Goal: Task Accomplishment & Management: Complete application form

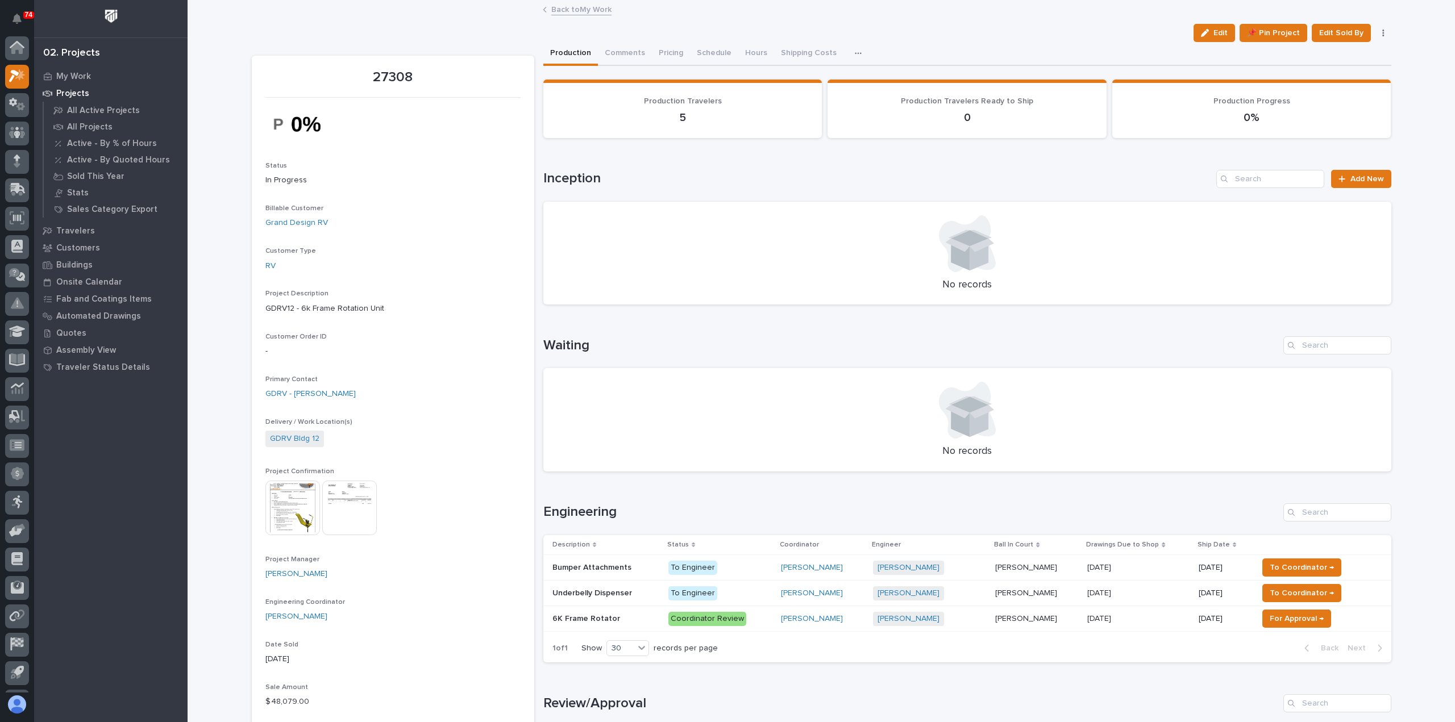
scroll to position [25, 0]
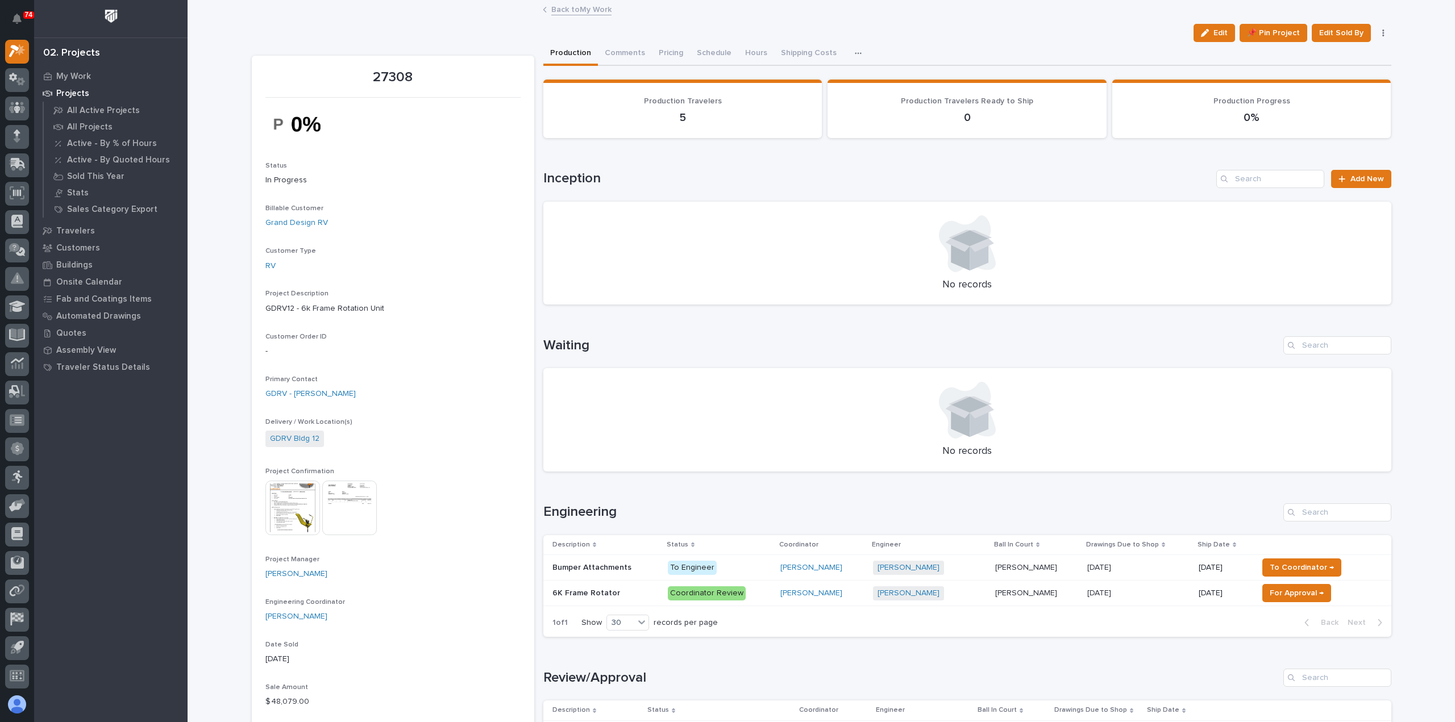
click at [557, 9] on link "Back to My Work" at bounding box center [581, 8] width 60 height 13
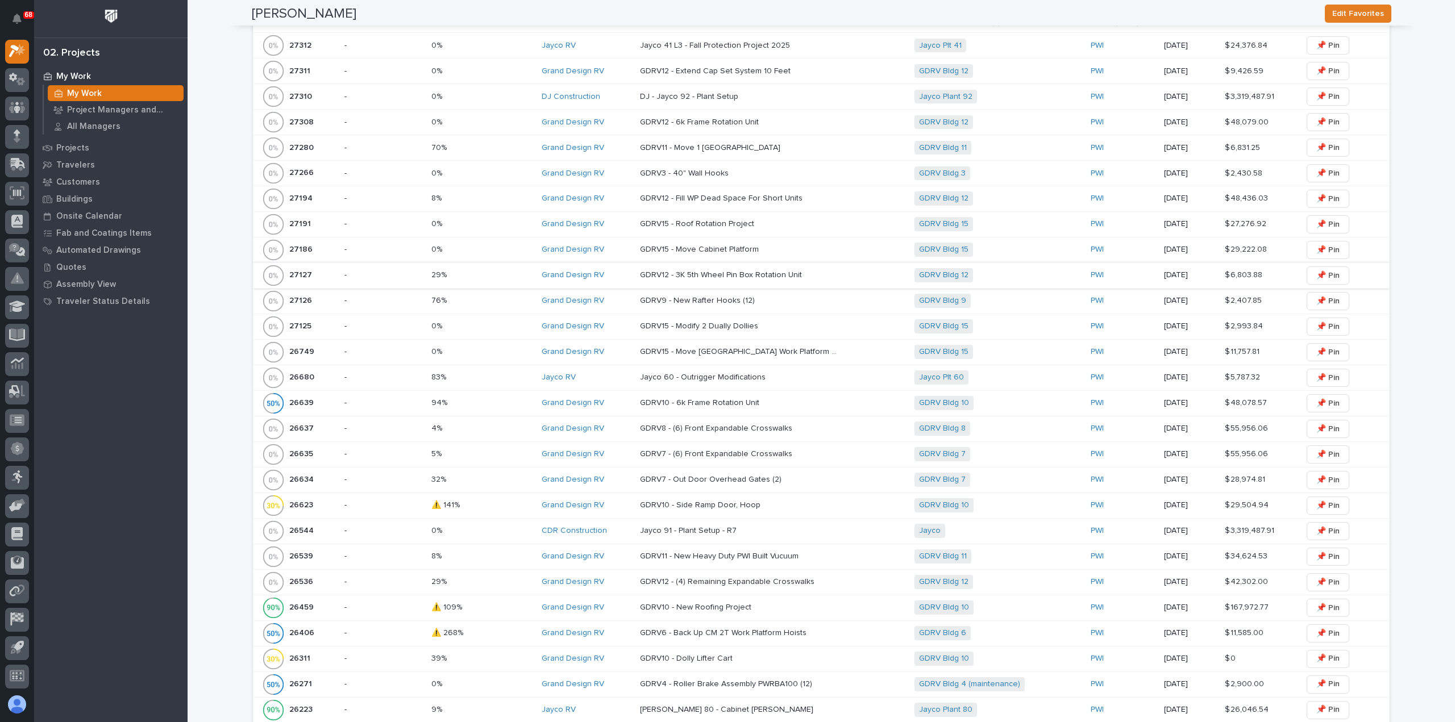
scroll to position [341, 0]
click at [384, 178] on div "-" at bounding box center [383, 172] width 78 height 19
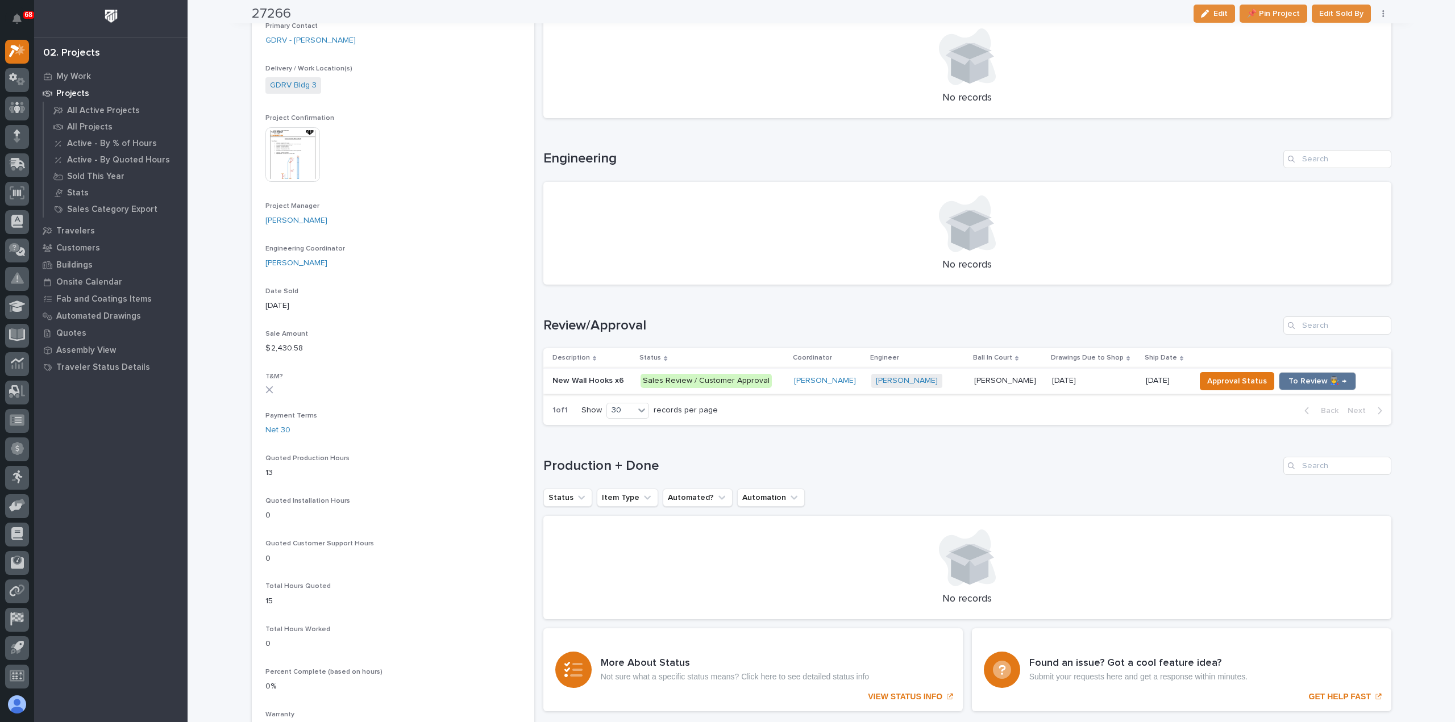
scroll to position [455, 0]
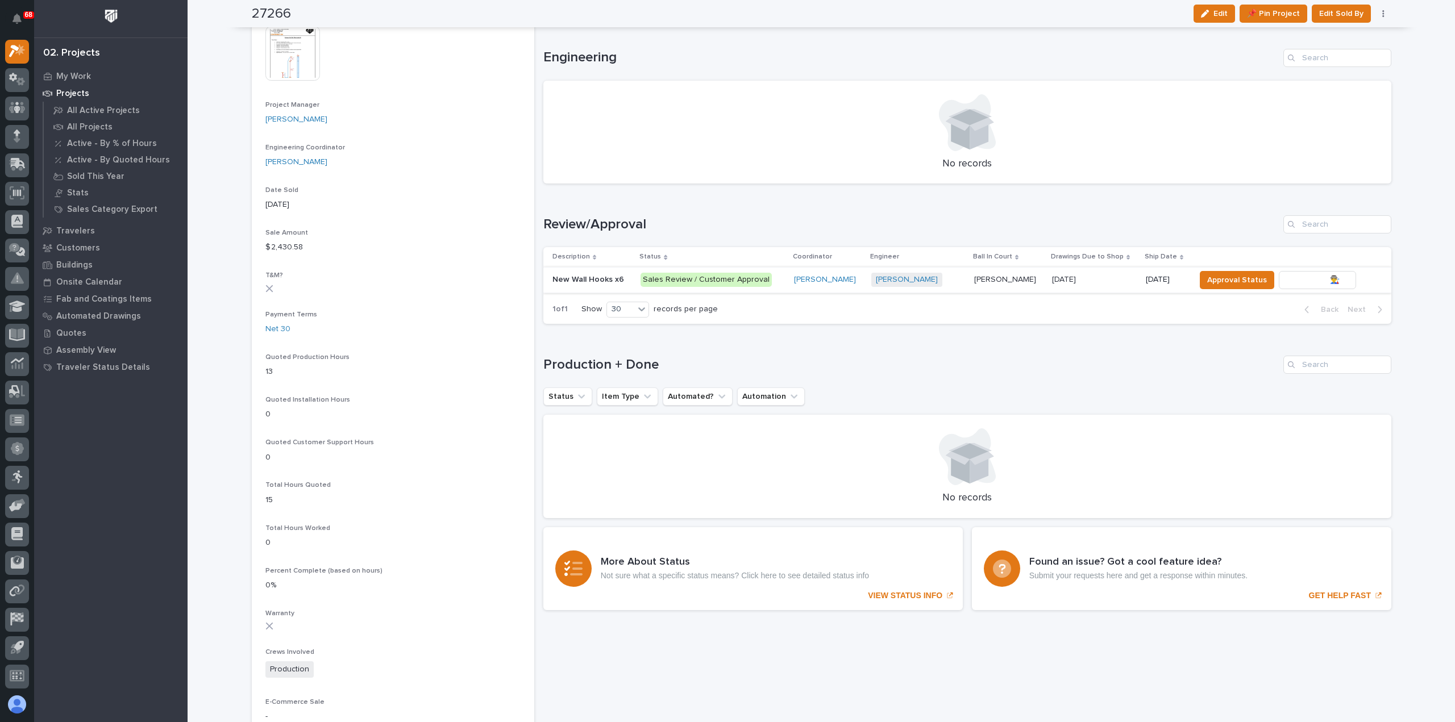
click at [1308, 280] on span "To Review 👨‍🏭 →" at bounding box center [1317, 280] width 58 height 14
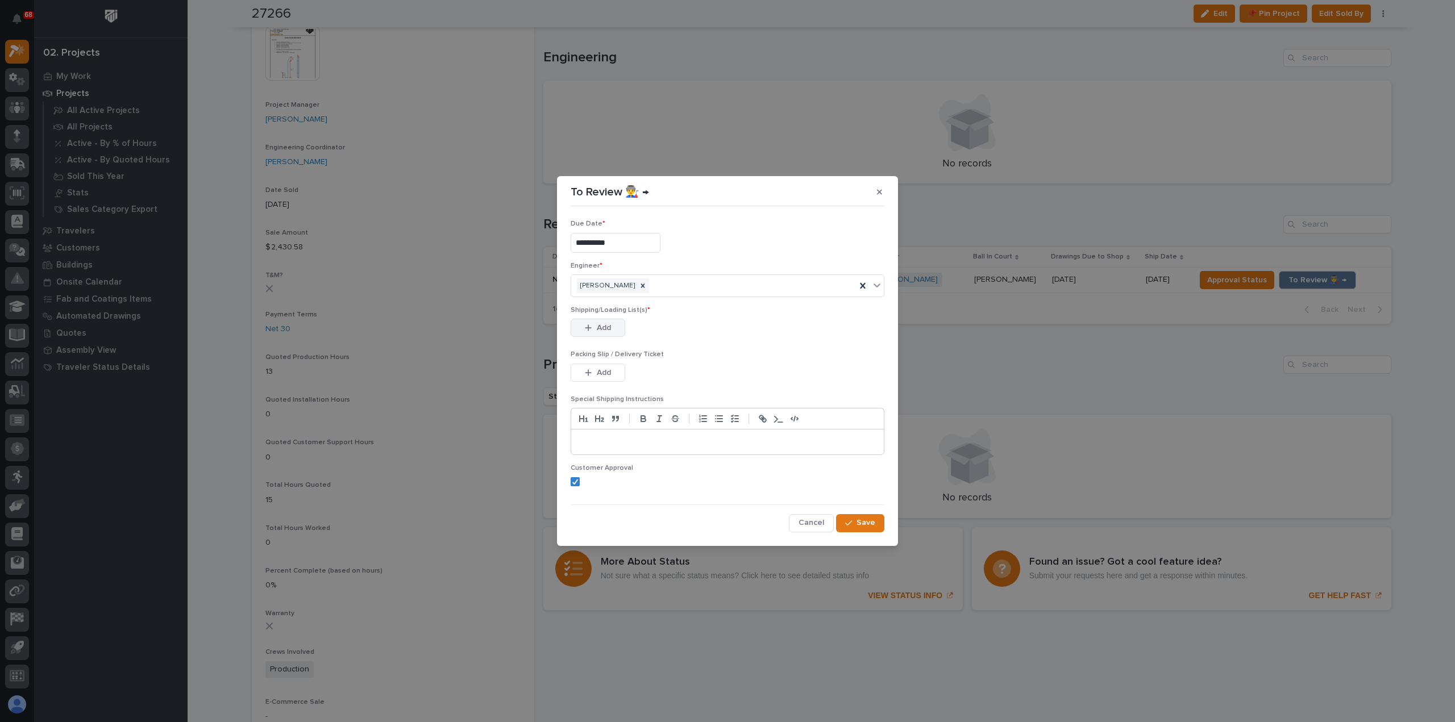
click at [582, 324] on button "Add" at bounding box center [598, 328] width 55 height 18
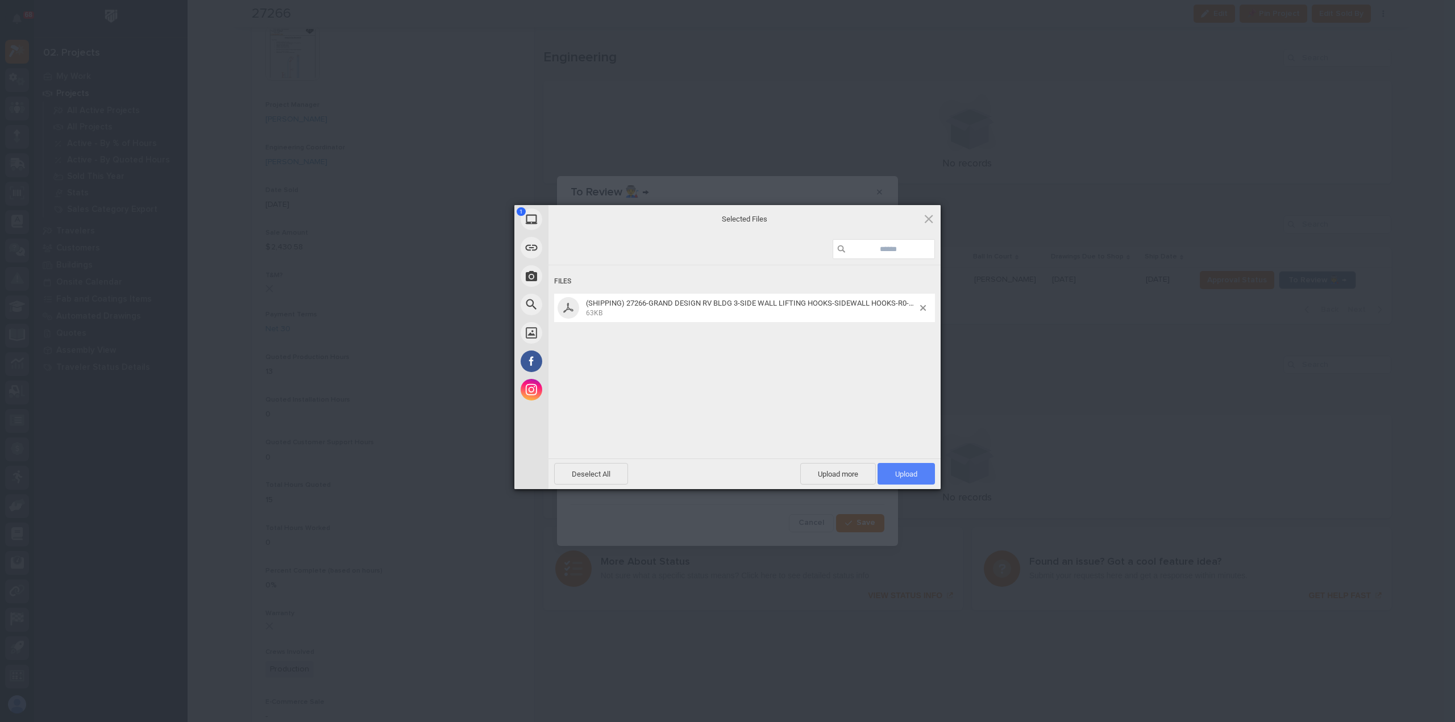
click at [905, 472] on span "Upload 1" at bounding box center [906, 474] width 22 height 9
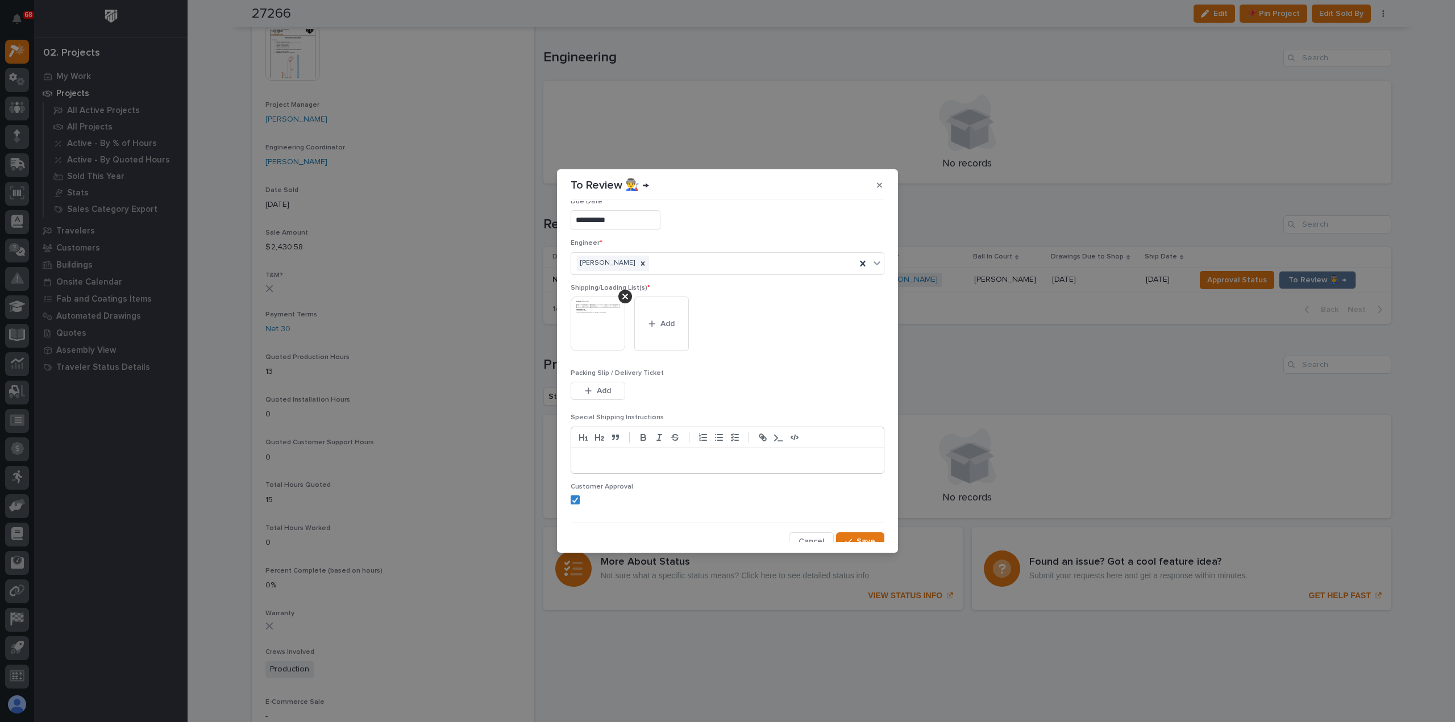
scroll to position [23, 0]
click at [850, 527] on button "Save" at bounding box center [860, 534] width 48 height 18
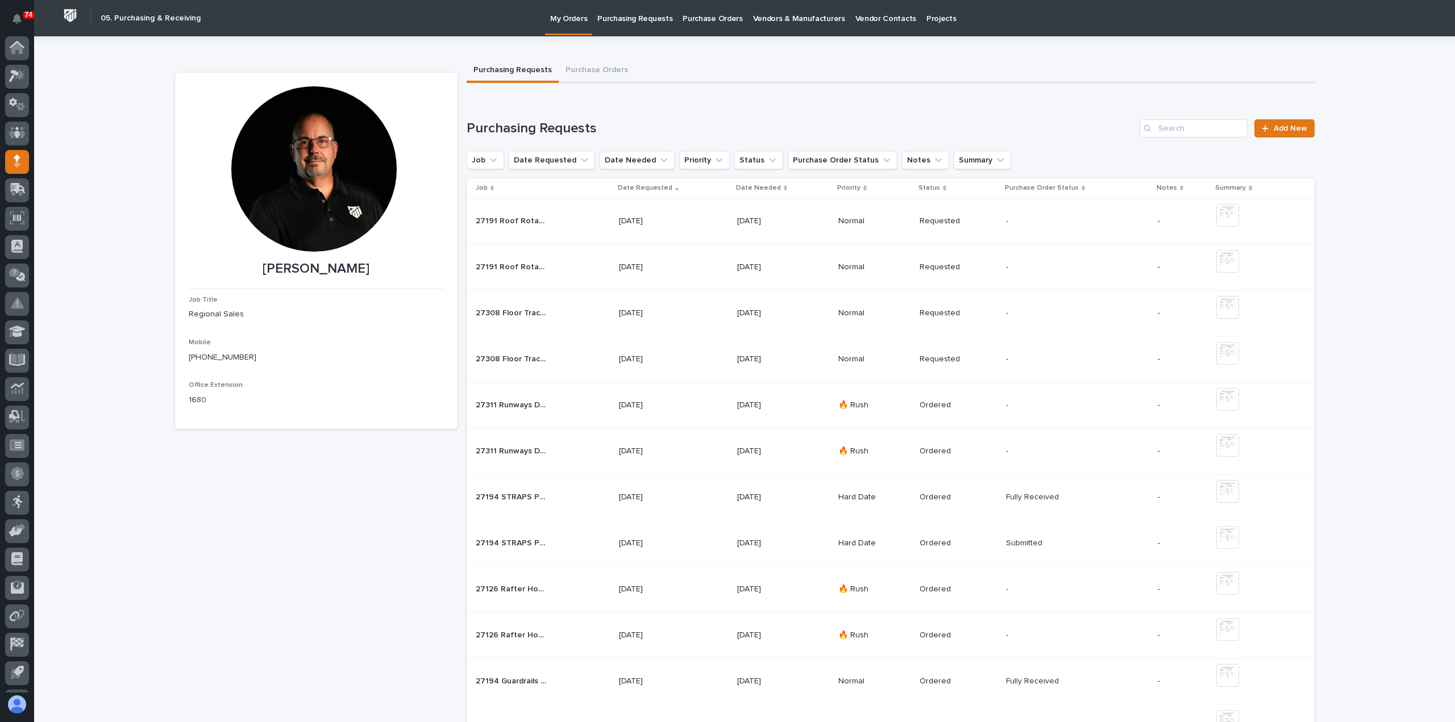
scroll to position [25, 0]
click at [1284, 130] on span "Add New" at bounding box center [1290, 128] width 34 height 8
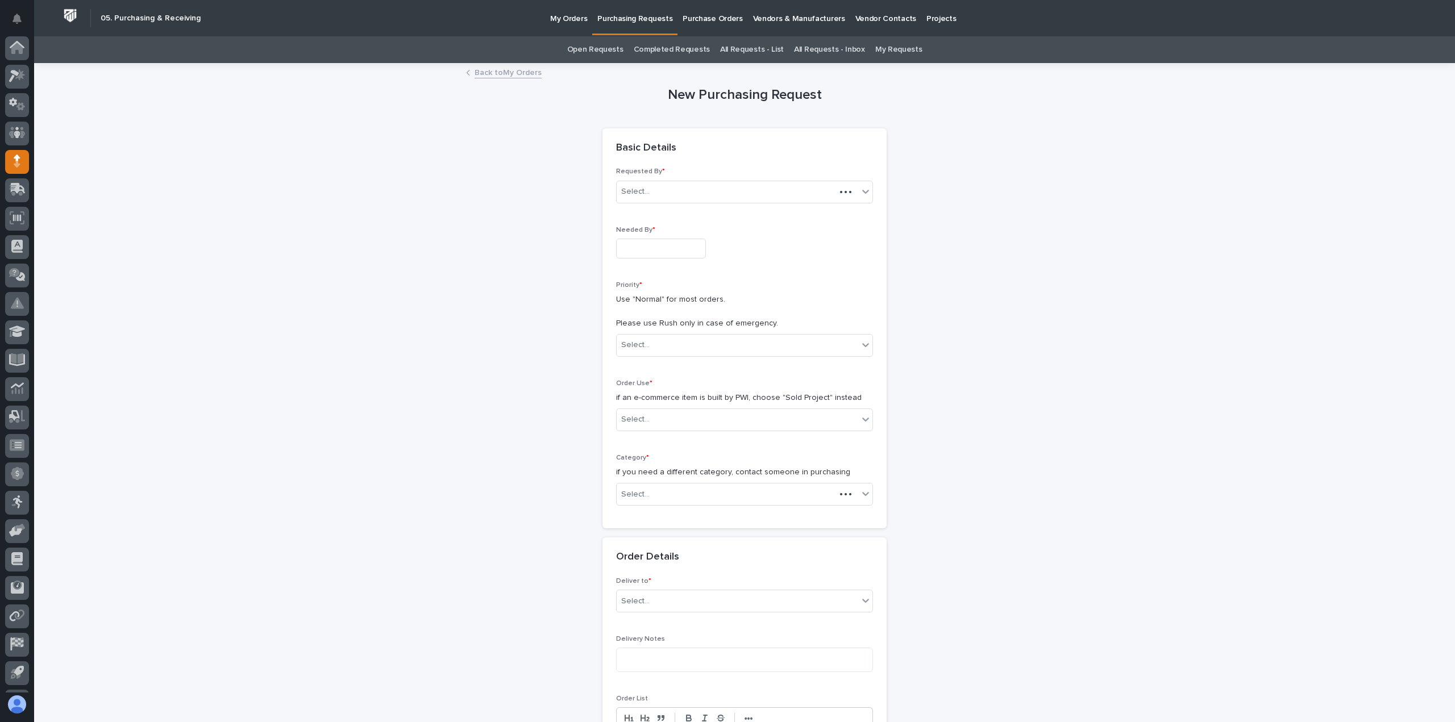
scroll to position [25, 0]
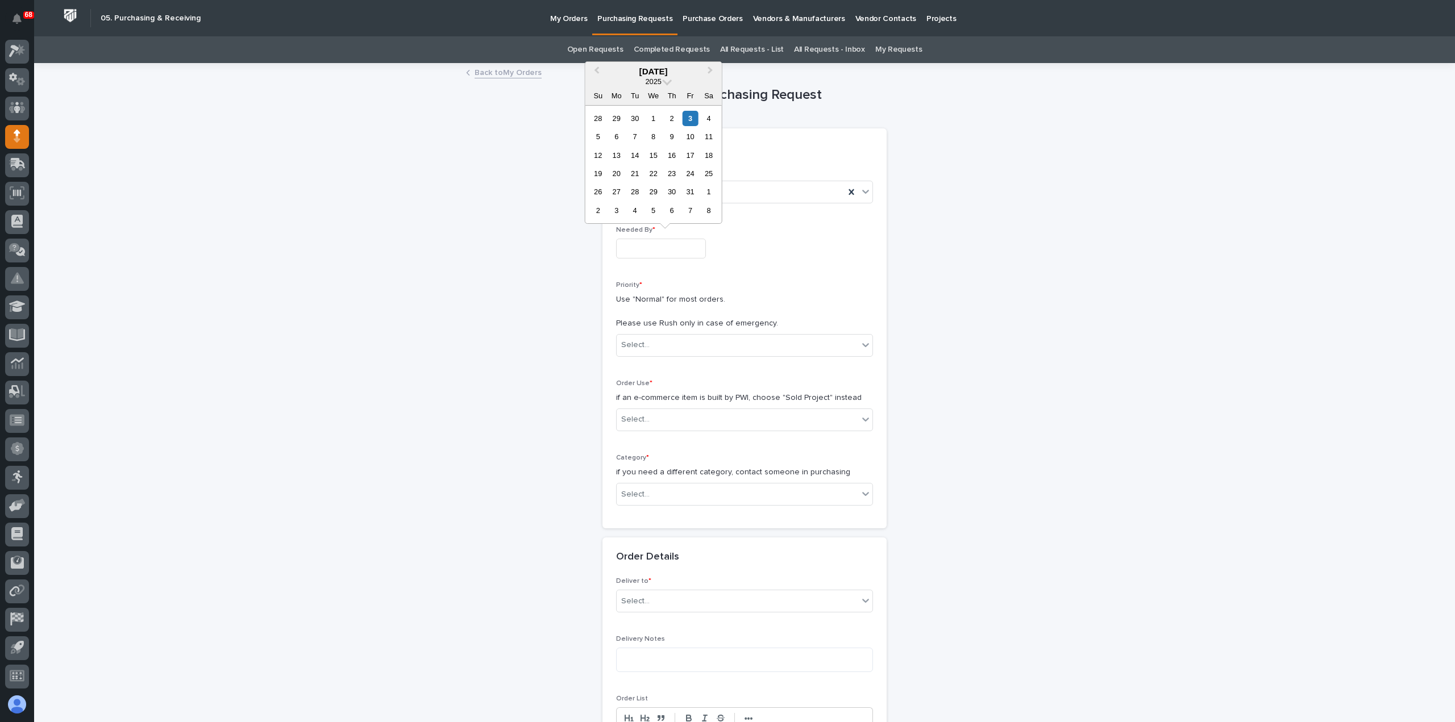
click at [647, 244] on input "text" at bounding box center [661, 249] width 90 height 20
click at [632, 137] on div "7" at bounding box center [634, 136] width 15 height 15
type input "**********"
click at [680, 348] on div "Select..." at bounding box center [738, 345] width 242 height 19
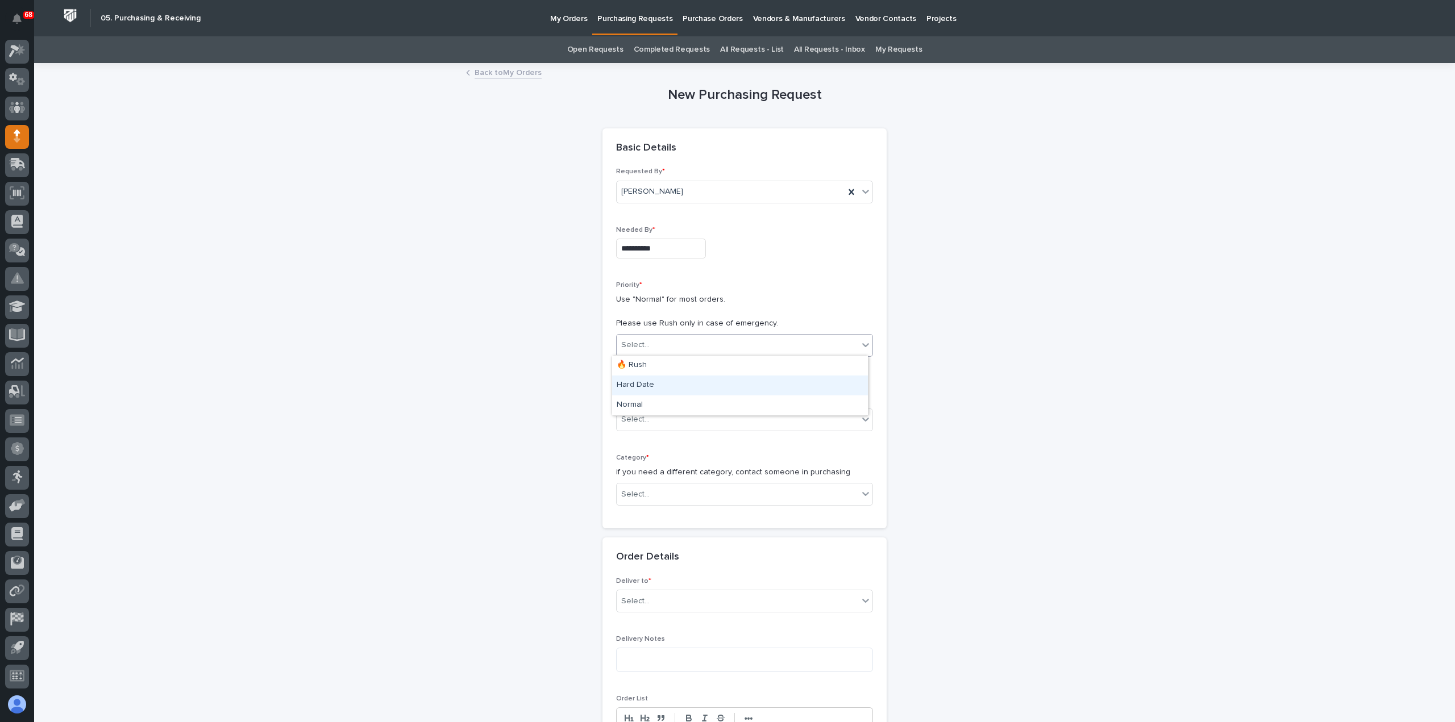
drag, startPoint x: 677, startPoint y: 374, endPoint x: 677, endPoint y: 380, distance: 6.3
click at [677, 380] on div "Hard Date" at bounding box center [740, 386] width 256 height 20
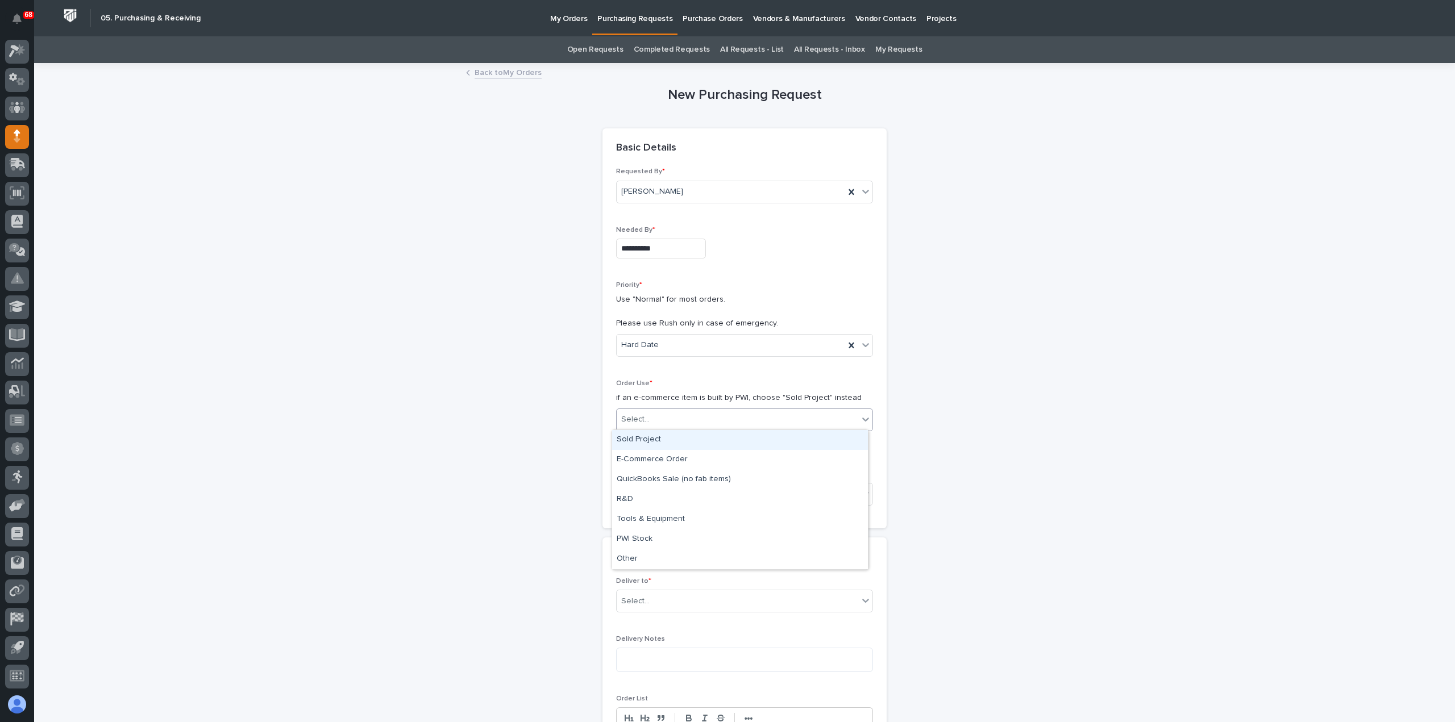
click at [680, 422] on div "Select..." at bounding box center [738, 419] width 242 height 19
click at [682, 444] on div "Sold Project" at bounding box center [740, 440] width 256 height 20
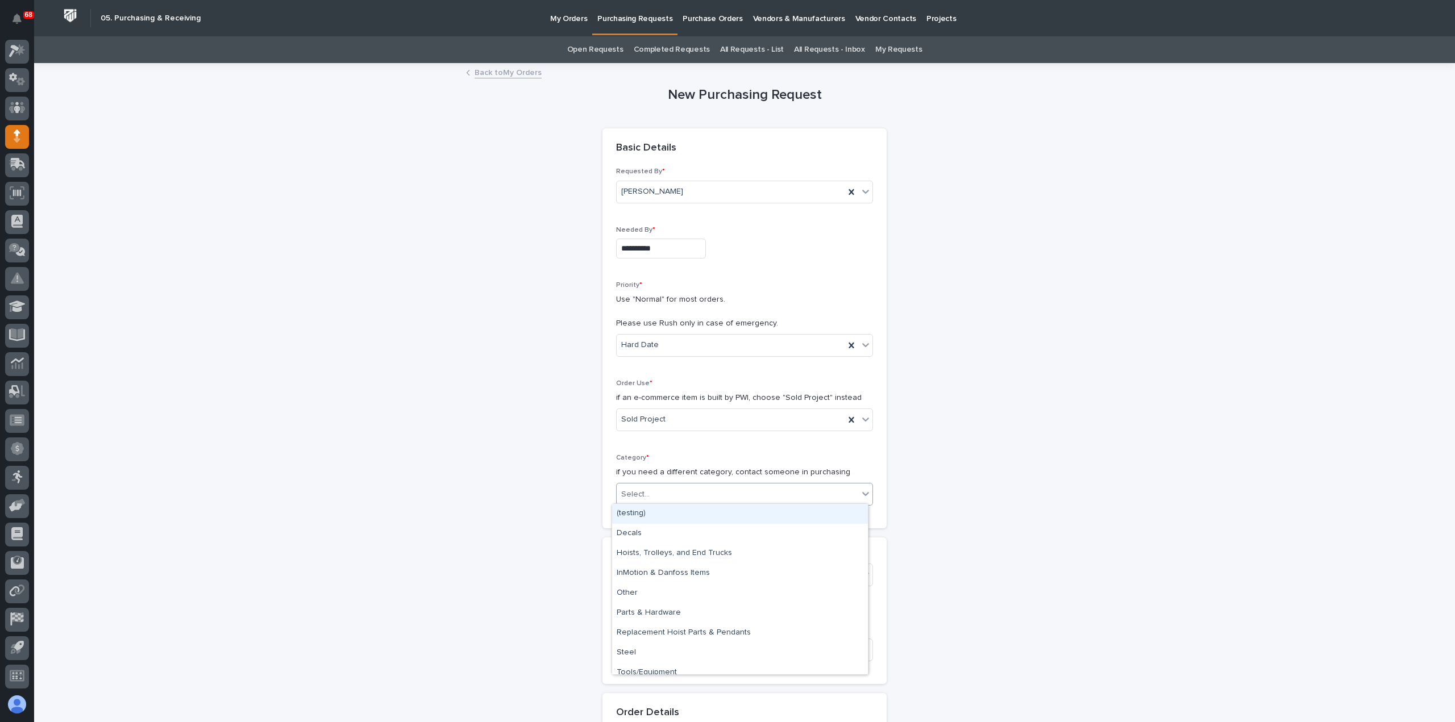
click at [688, 485] on div "Select..." at bounding box center [738, 494] width 242 height 19
click at [697, 651] on div "Steel" at bounding box center [740, 653] width 256 height 20
click at [696, 571] on div "Select..." at bounding box center [738, 575] width 242 height 19
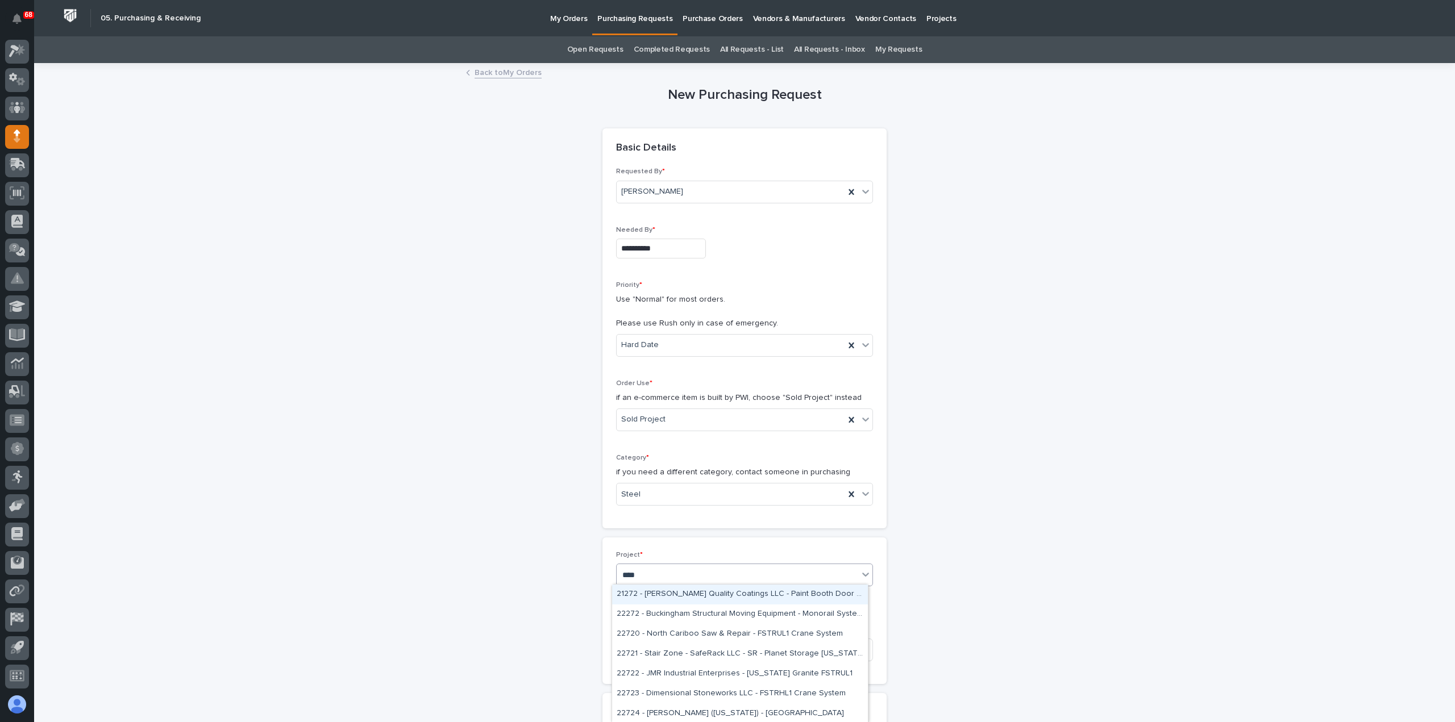
type input "*****"
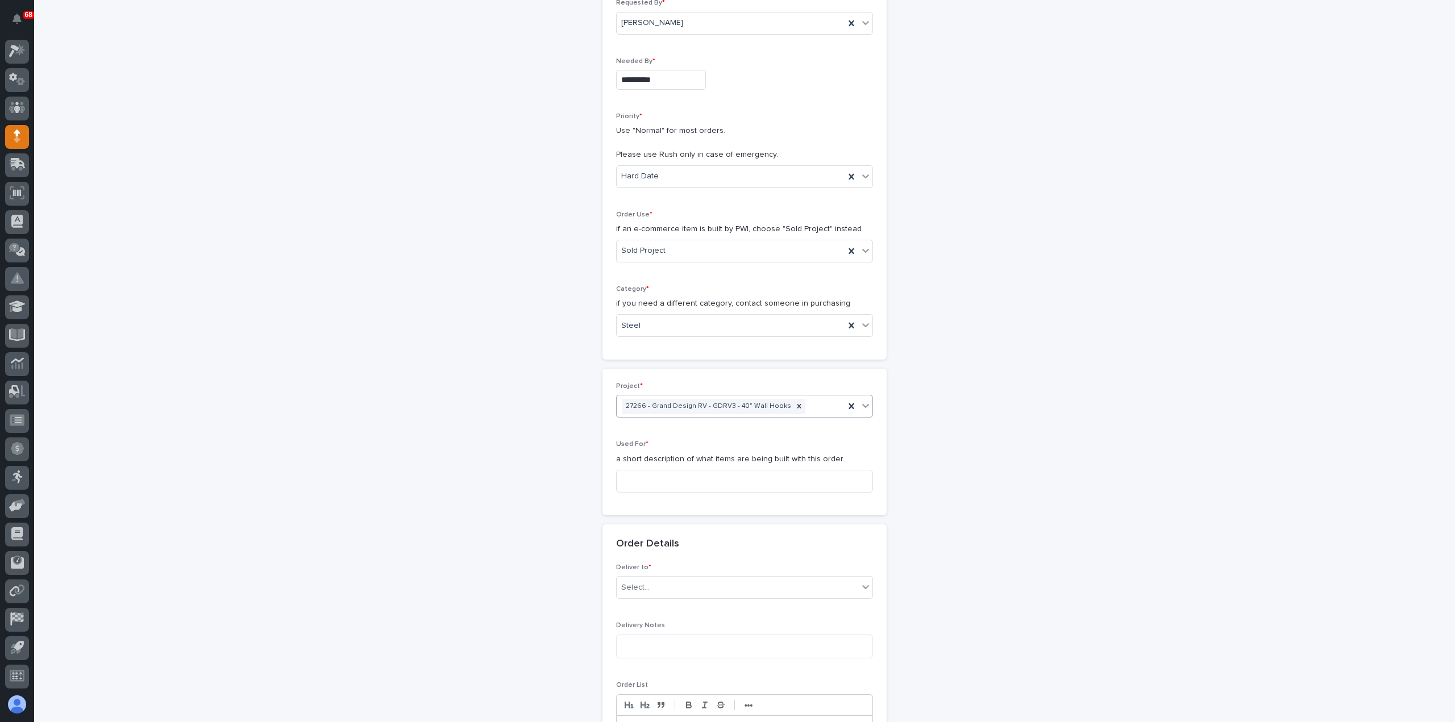
scroll to position [170, 0]
click at [685, 472] on input at bounding box center [744, 479] width 257 height 23
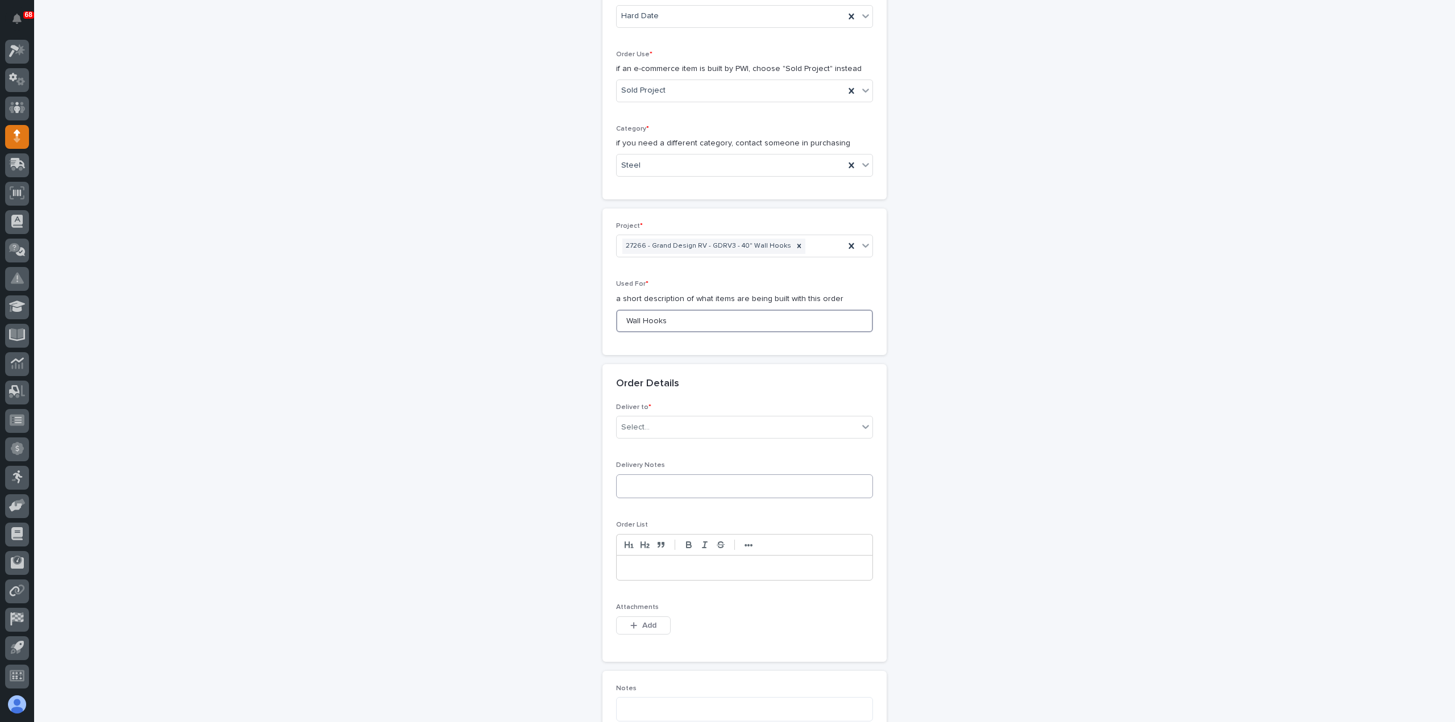
scroll to position [341, 0]
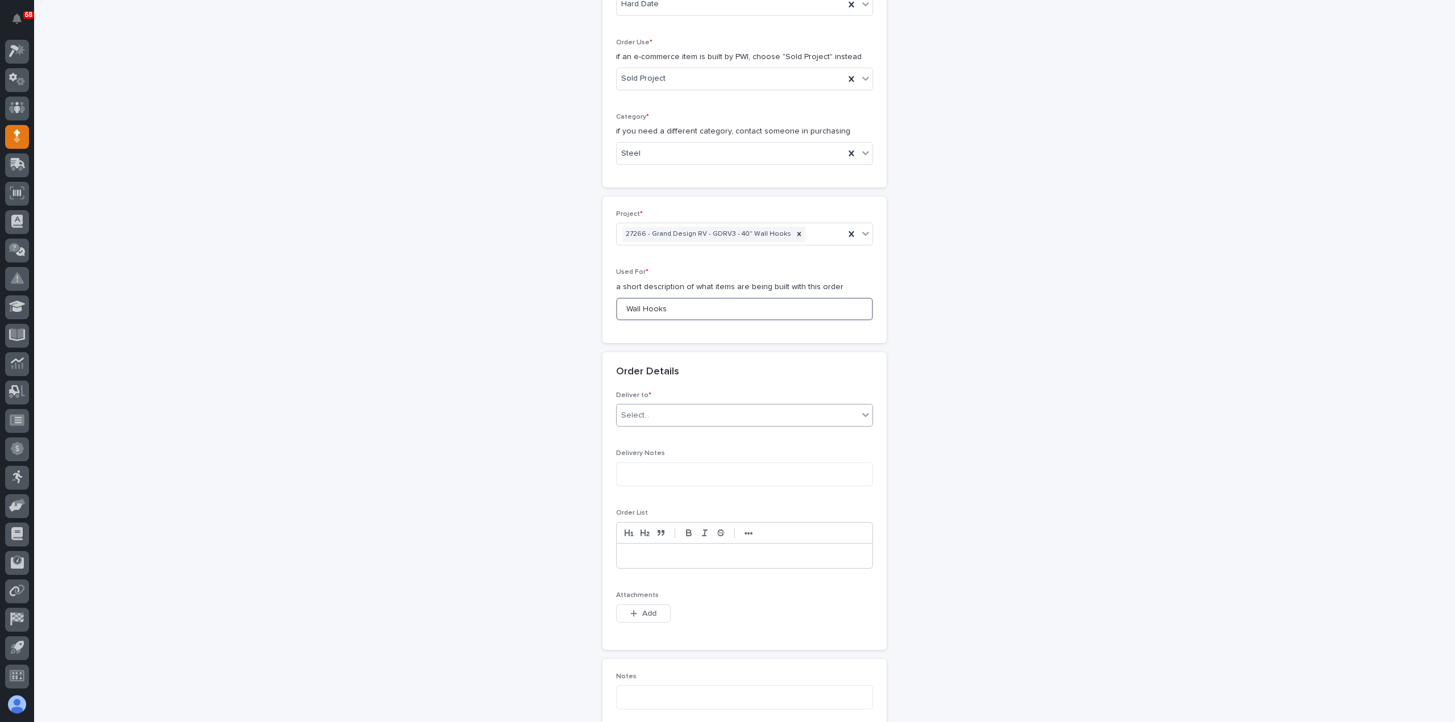
type input "Wall Hooks"
click at [689, 414] on div "Select..." at bounding box center [738, 415] width 242 height 19
click at [690, 437] on div "PWI" at bounding box center [740, 435] width 256 height 20
click at [650, 612] on span "Add" at bounding box center [649, 614] width 14 height 10
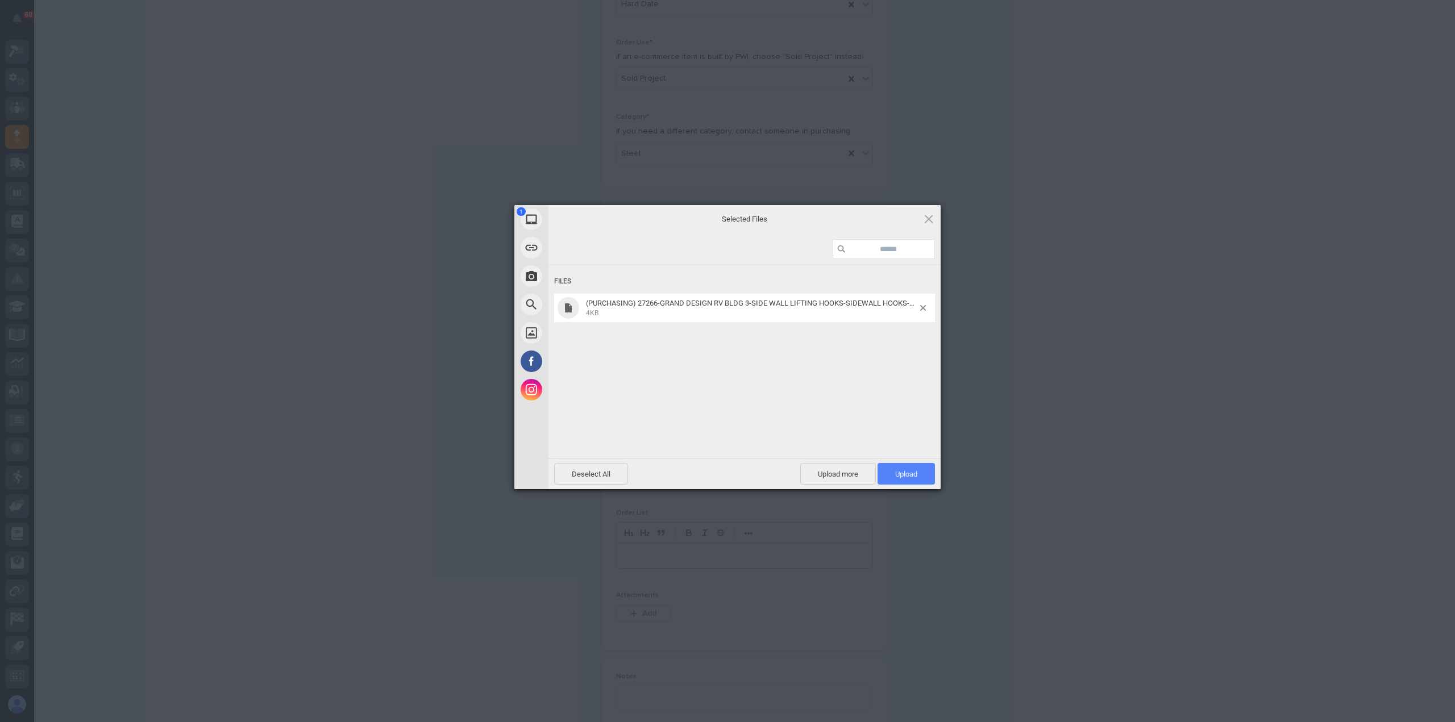
click at [898, 468] on span "Upload 1" at bounding box center [905, 474] width 57 height 22
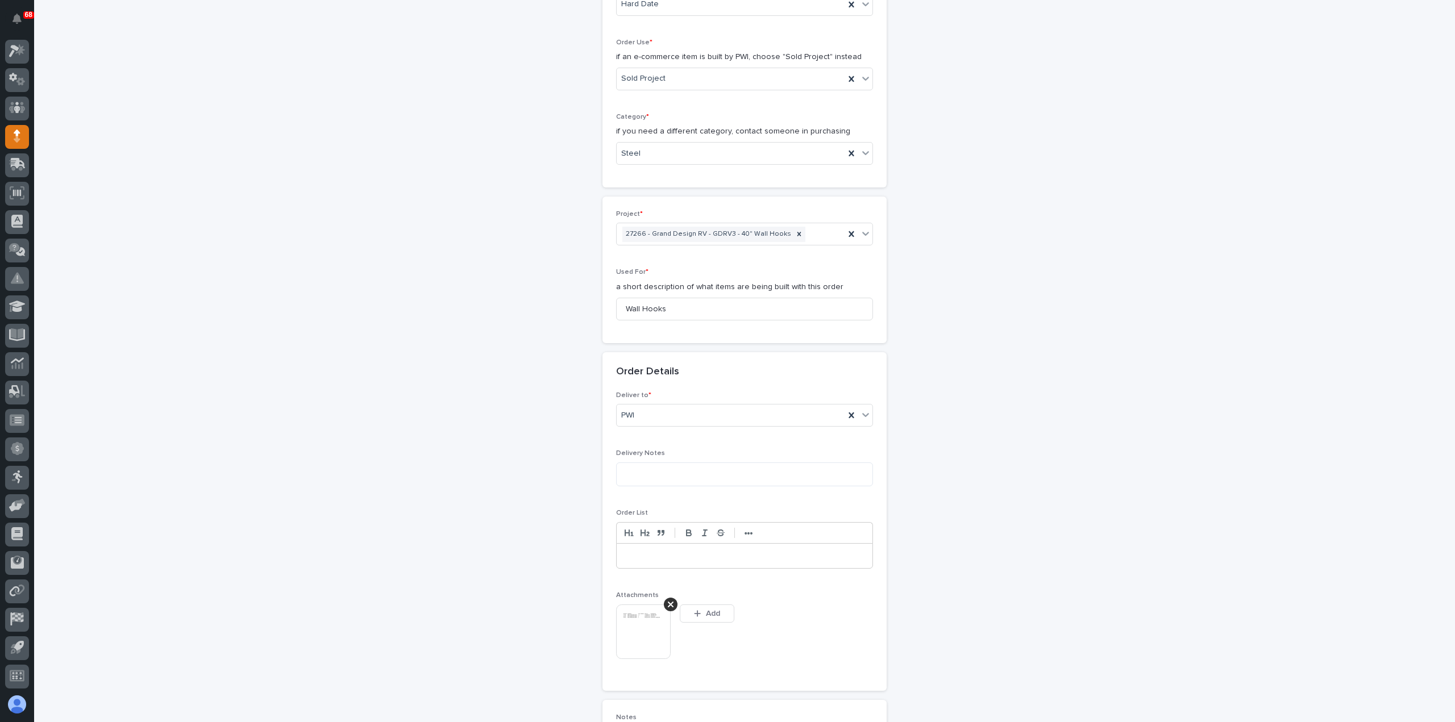
scroll to position [361, 0]
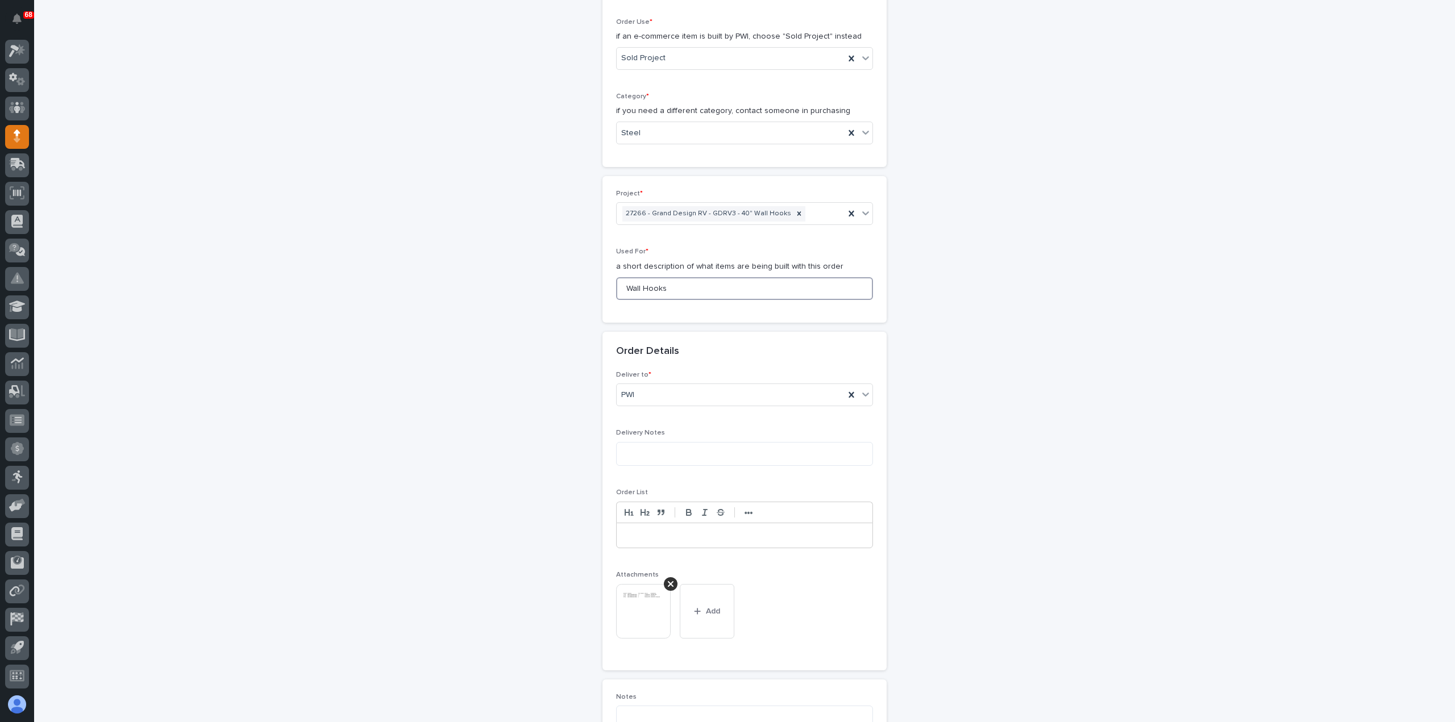
drag, startPoint x: 669, startPoint y: 290, endPoint x: 575, endPoint y: 288, distance: 94.3
click at [575, 288] on div "**********" at bounding box center [744, 380] width 1139 height 1355
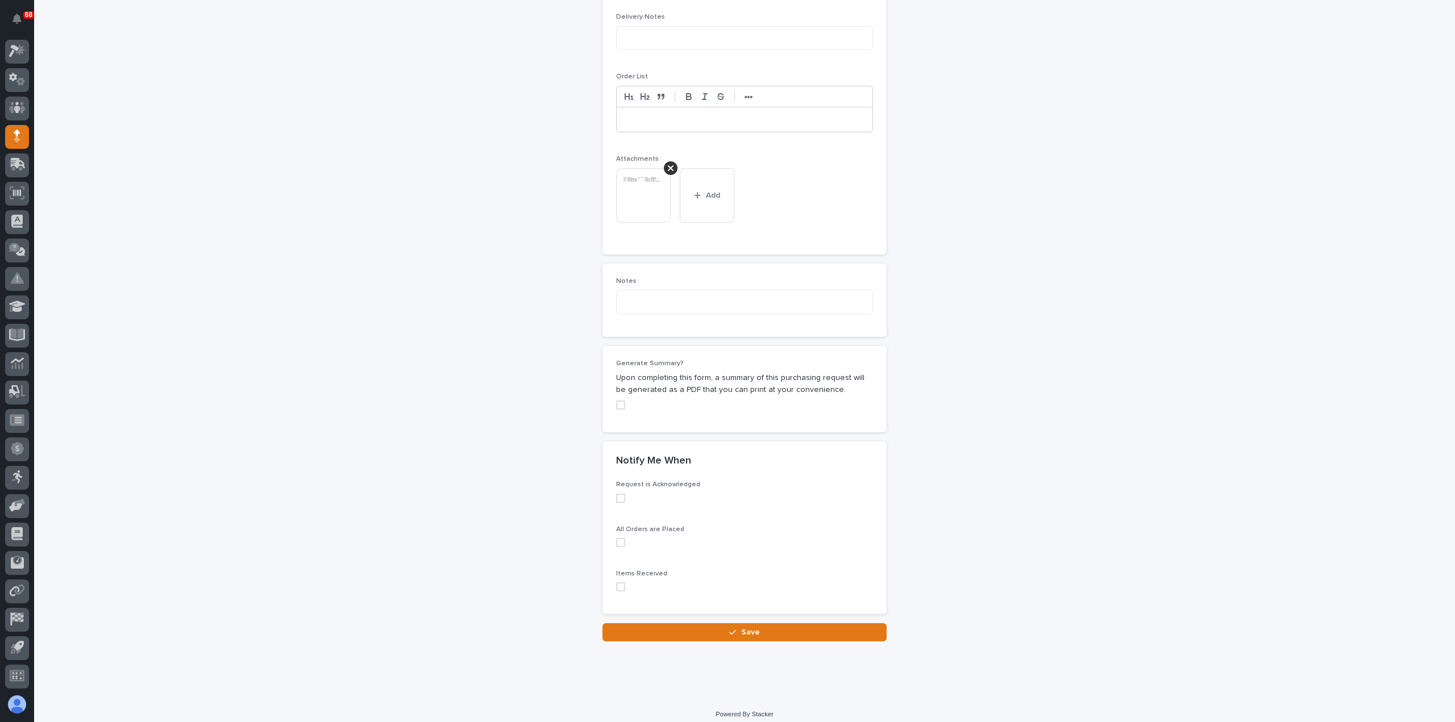
scroll to position [782, 0]
click at [748, 626] on span "Save" at bounding box center [750, 628] width 19 height 10
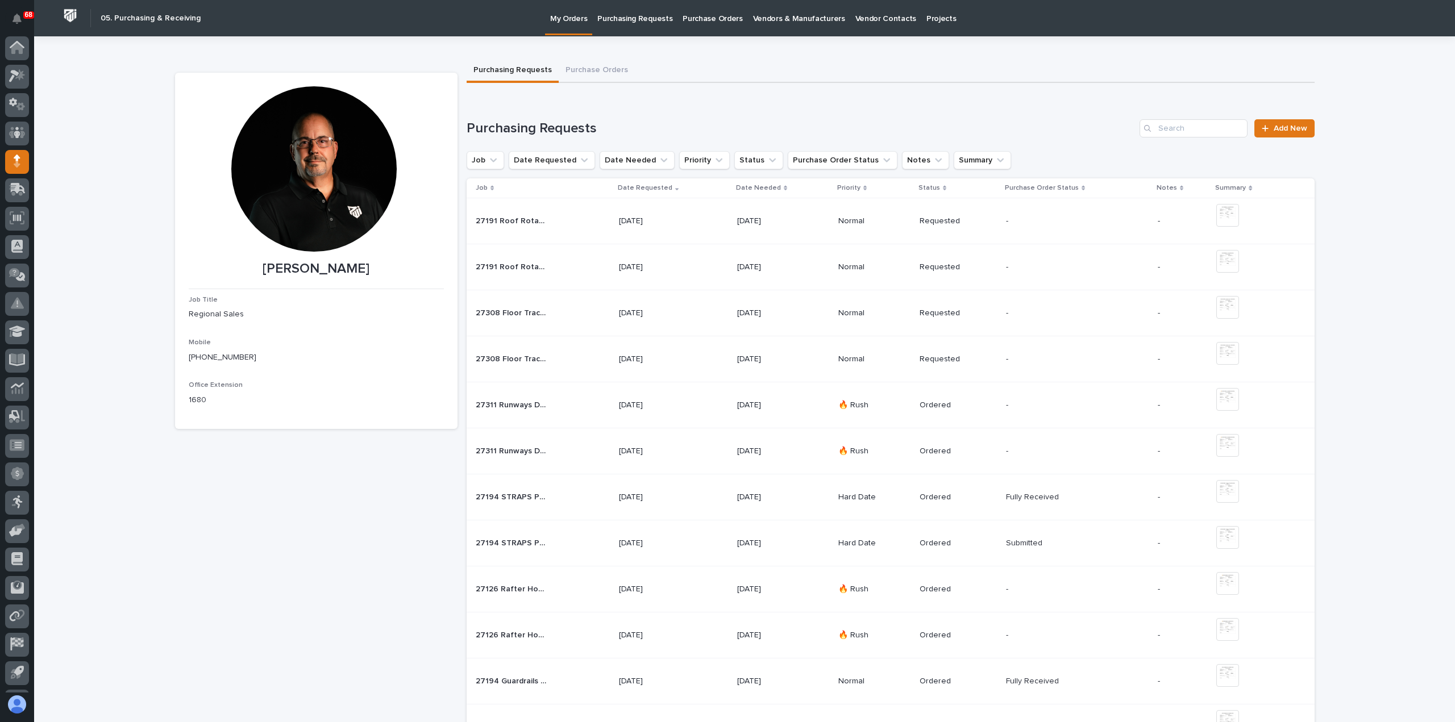
scroll to position [25, 0]
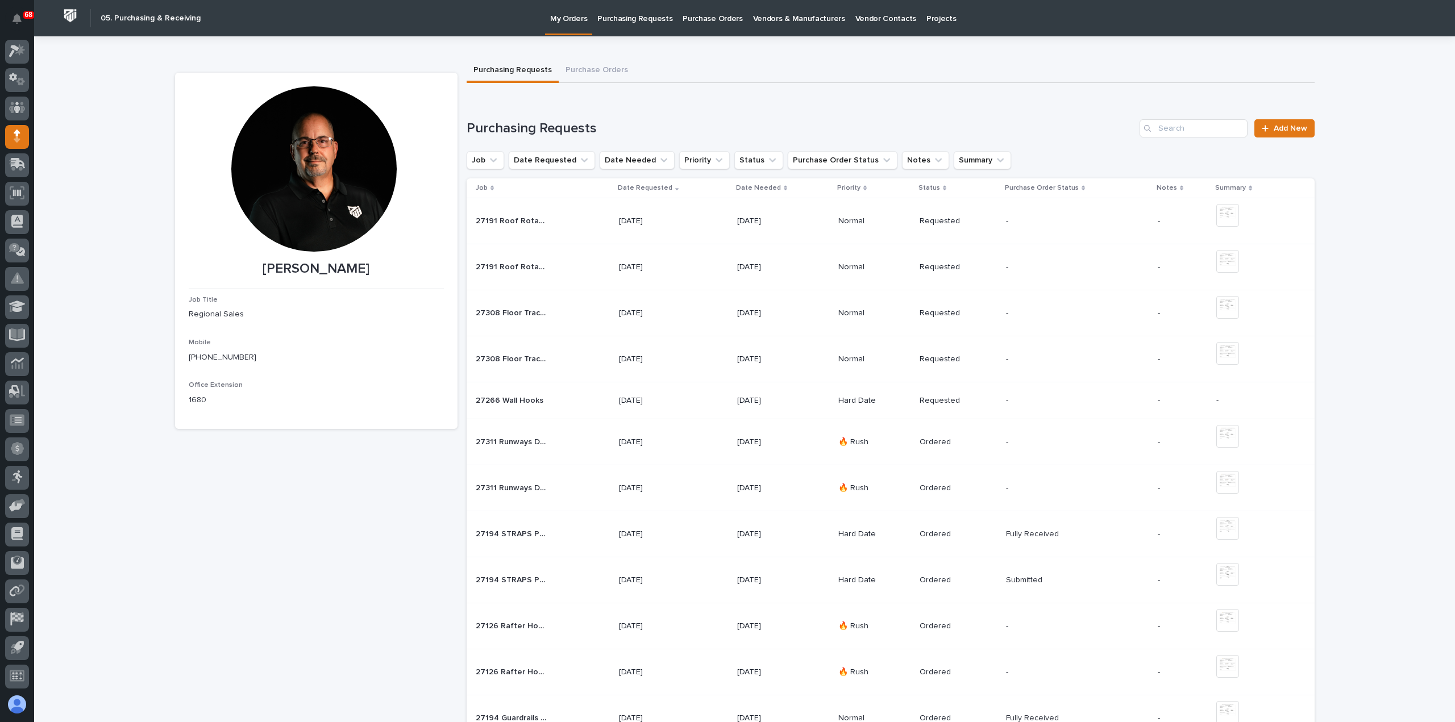
click at [591, 401] on div "27266 Wall Hooks 27266 Wall Hooks" at bounding box center [543, 401] width 134 height 19
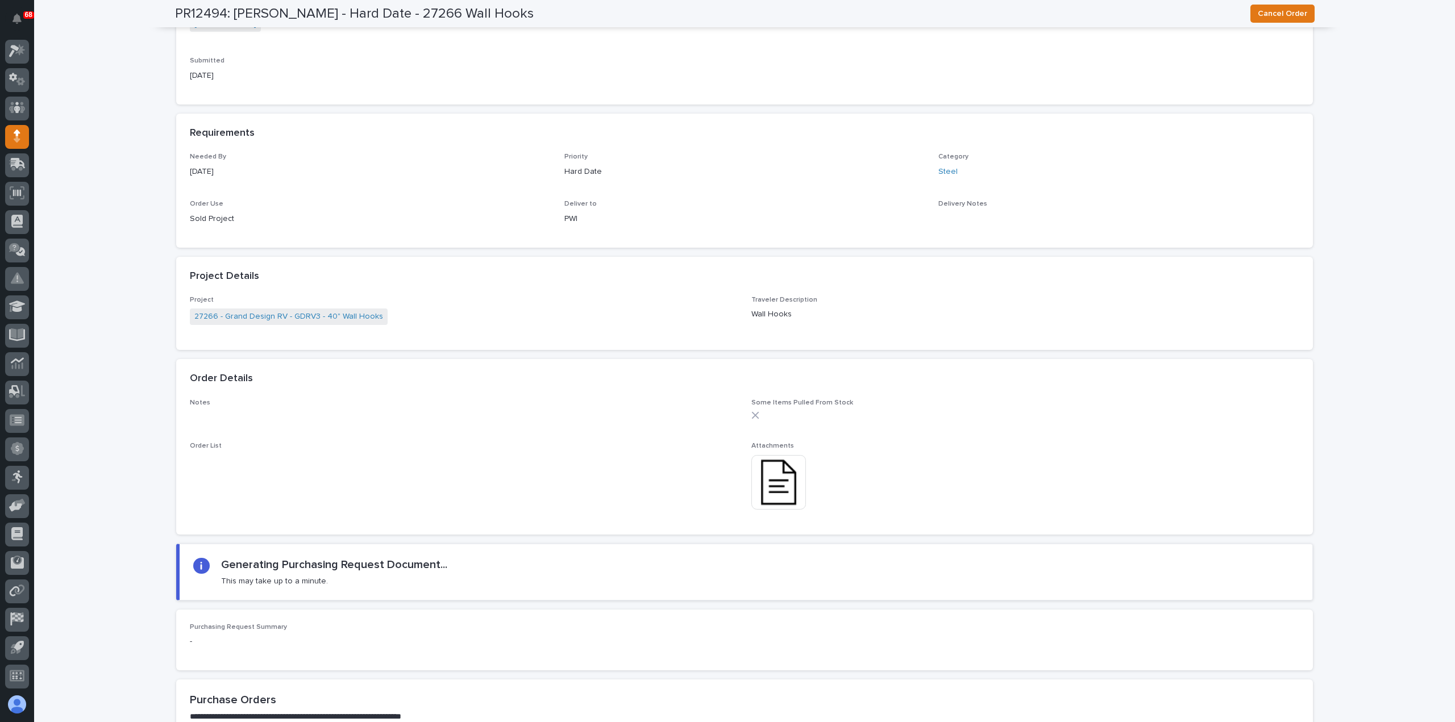
scroll to position [738, 0]
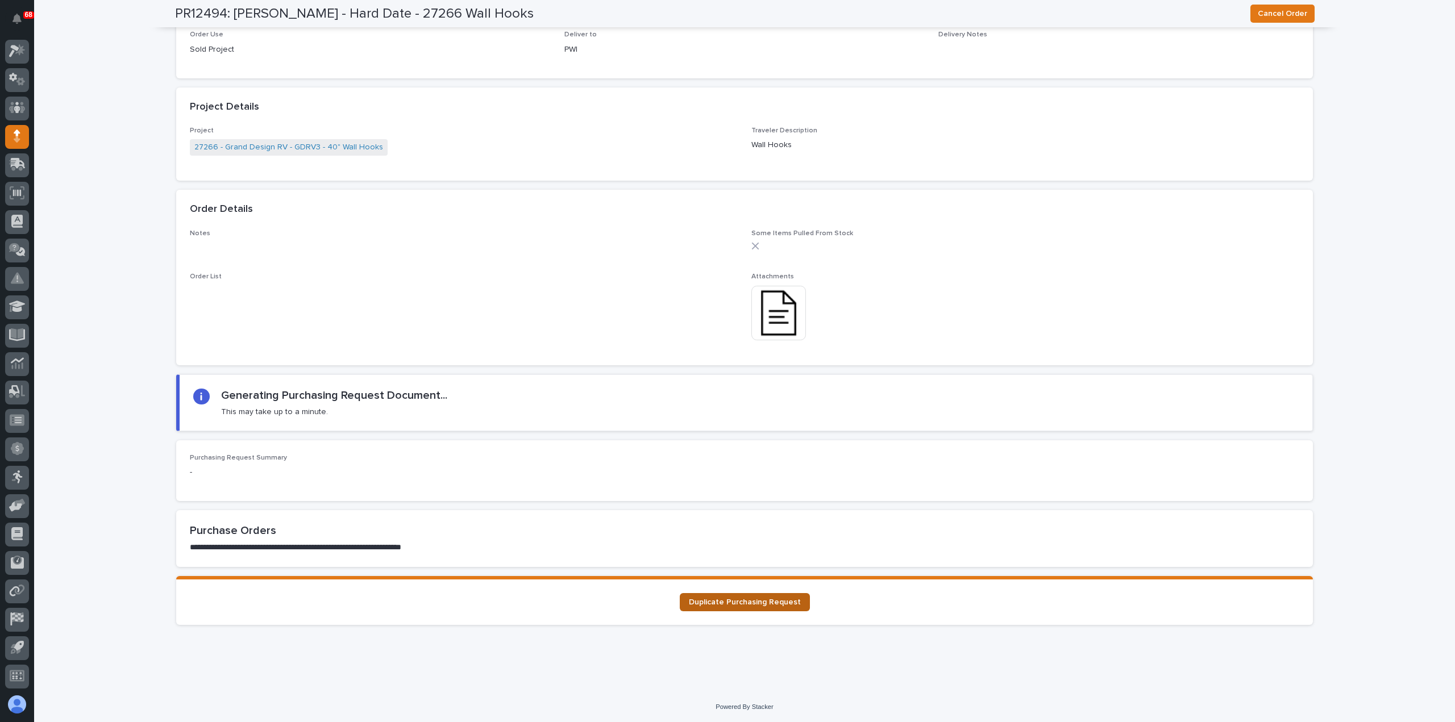
click at [725, 601] on span "Duplicate Purchasing Request" at bounding box center [745, 602] width 112 height 8
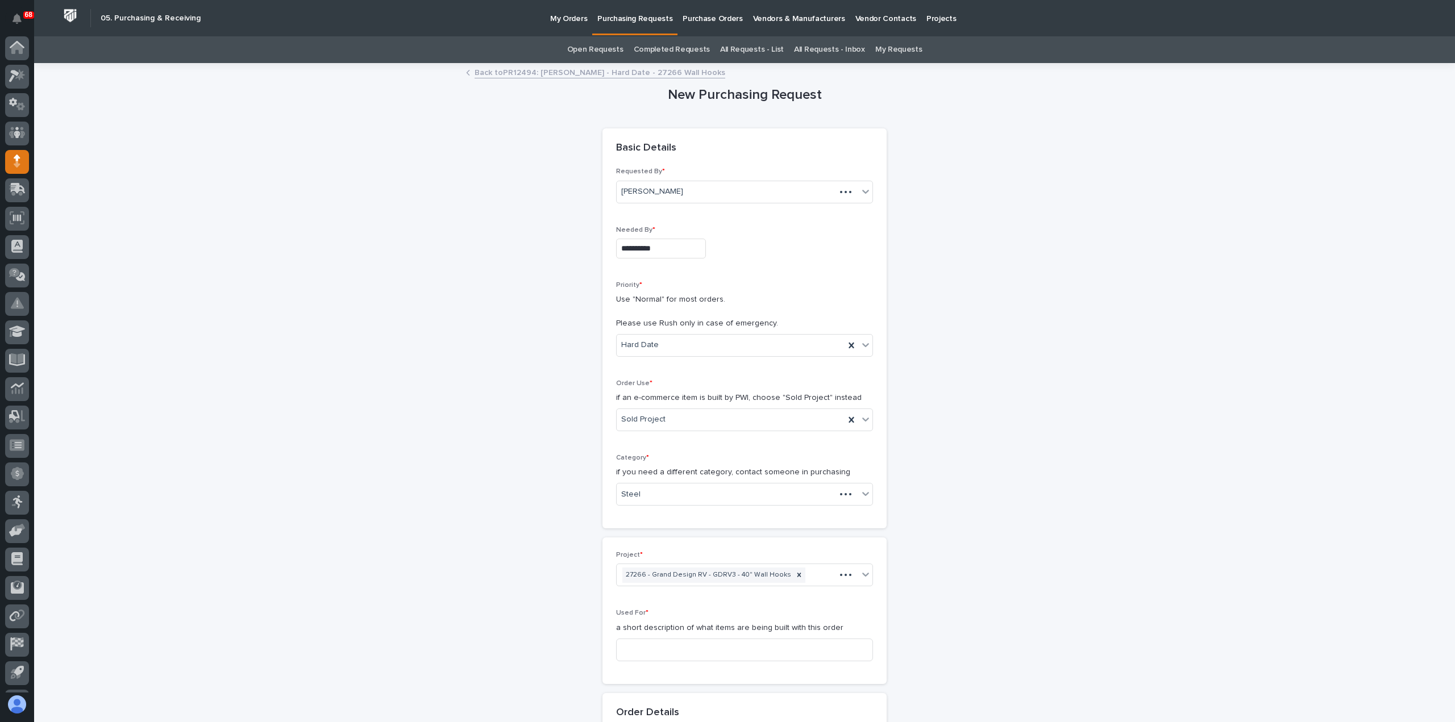
scroll to position [25, 0]
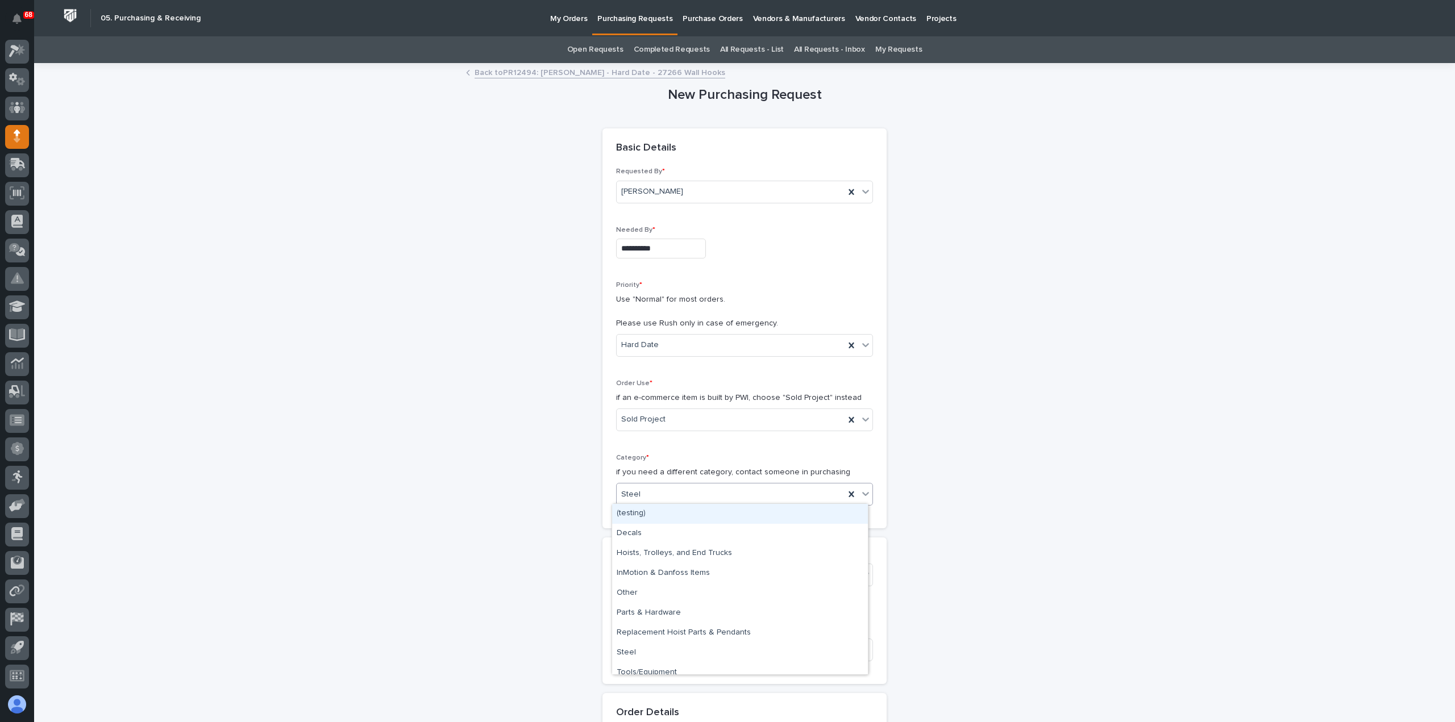
click at [677, 496] on div "Steel" at bounding box center [731, 494] width 228 height 19
click at [656, 610] on div "Parts & Hardware" at bounding box center [740, 613] width 256 height 20
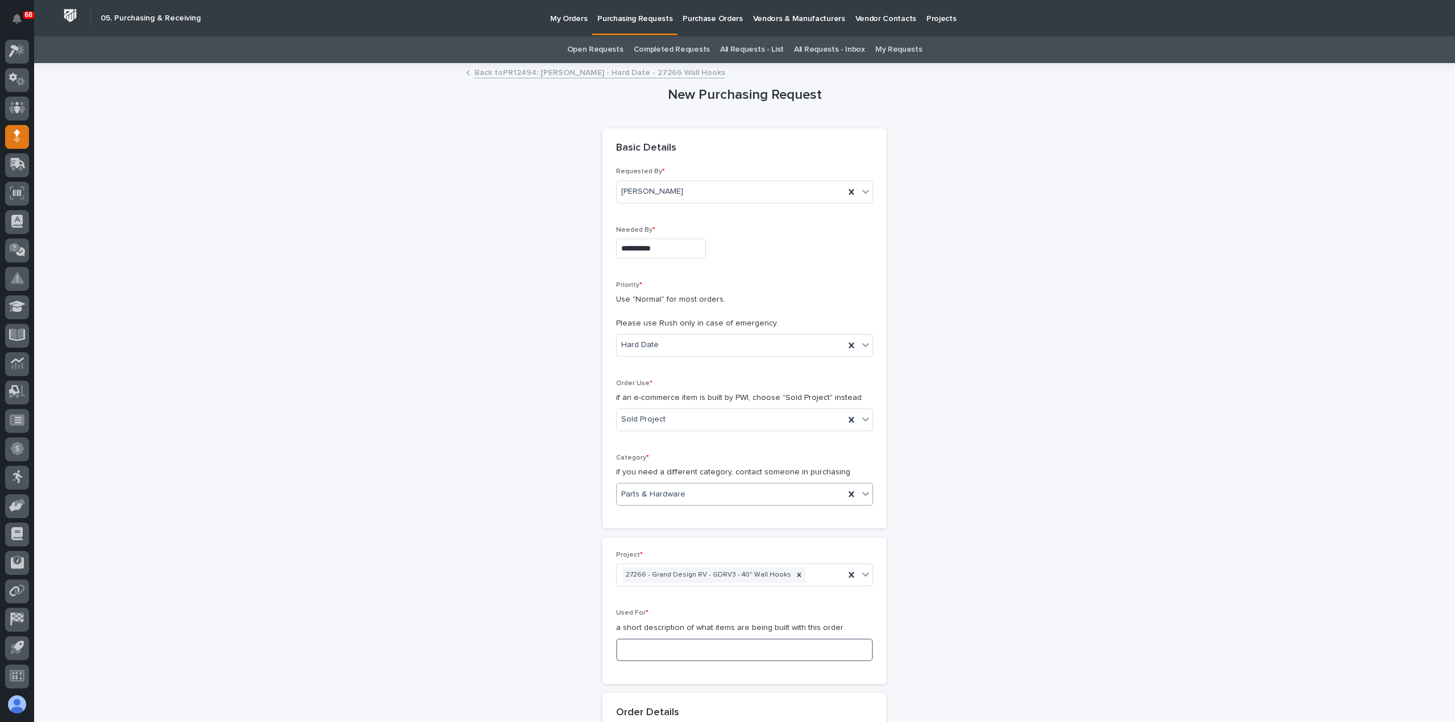
click at [673, 651] on input at bounding box center [744, 650] width 257 height 23
paste input "Wall Hooks"
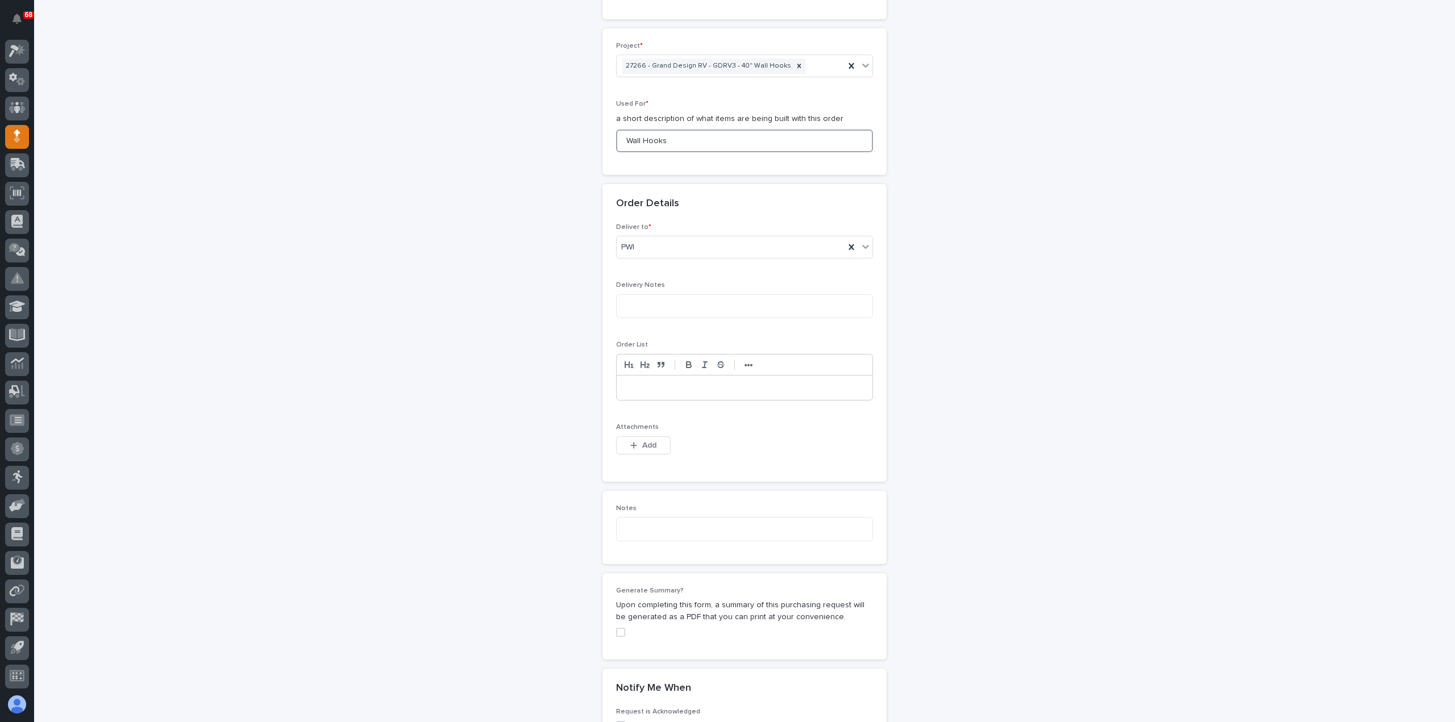
scroll to position [511, 0]
type input "Wall Hooks"
click at [642, 439] on span "Add" at bounding box center [649, 443] width 14 height 10
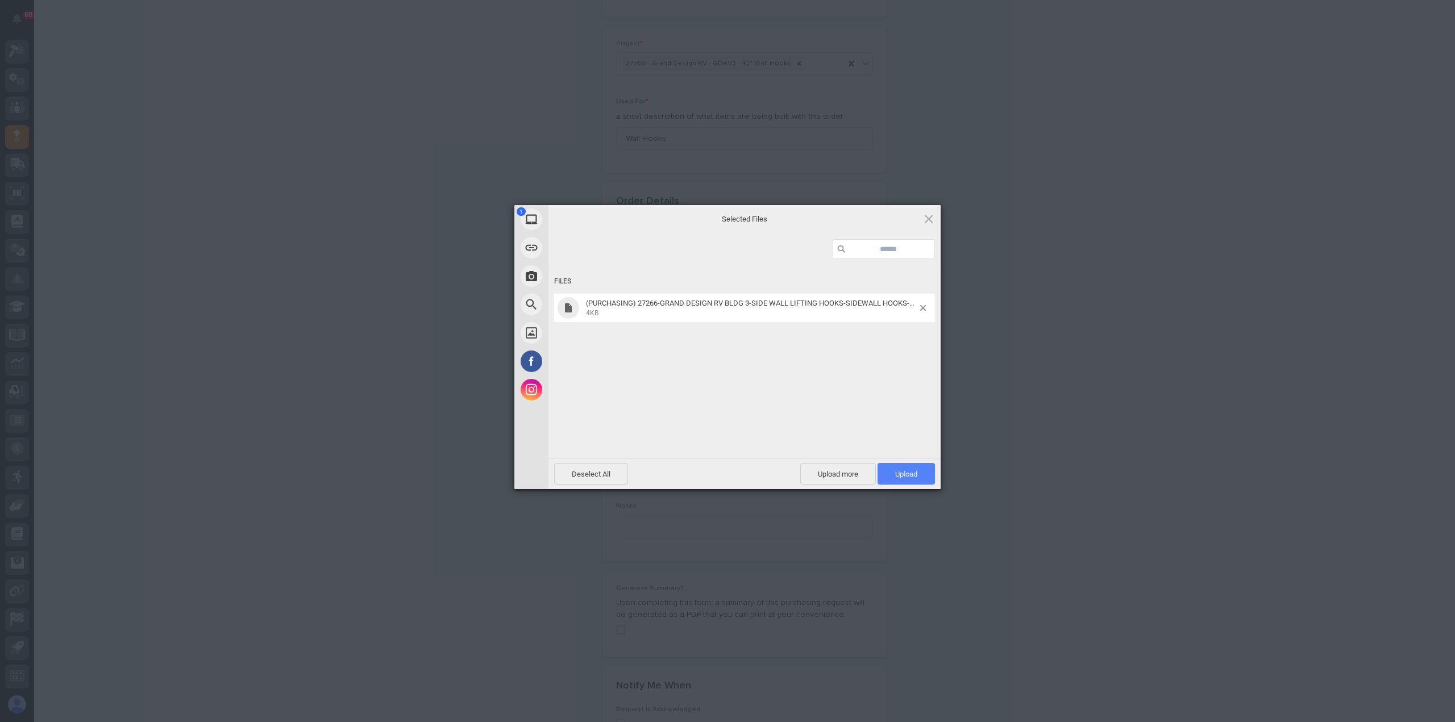
click at [902, 476] on span "Upload 1" at bounding box center [906, 474] width 22 height 9
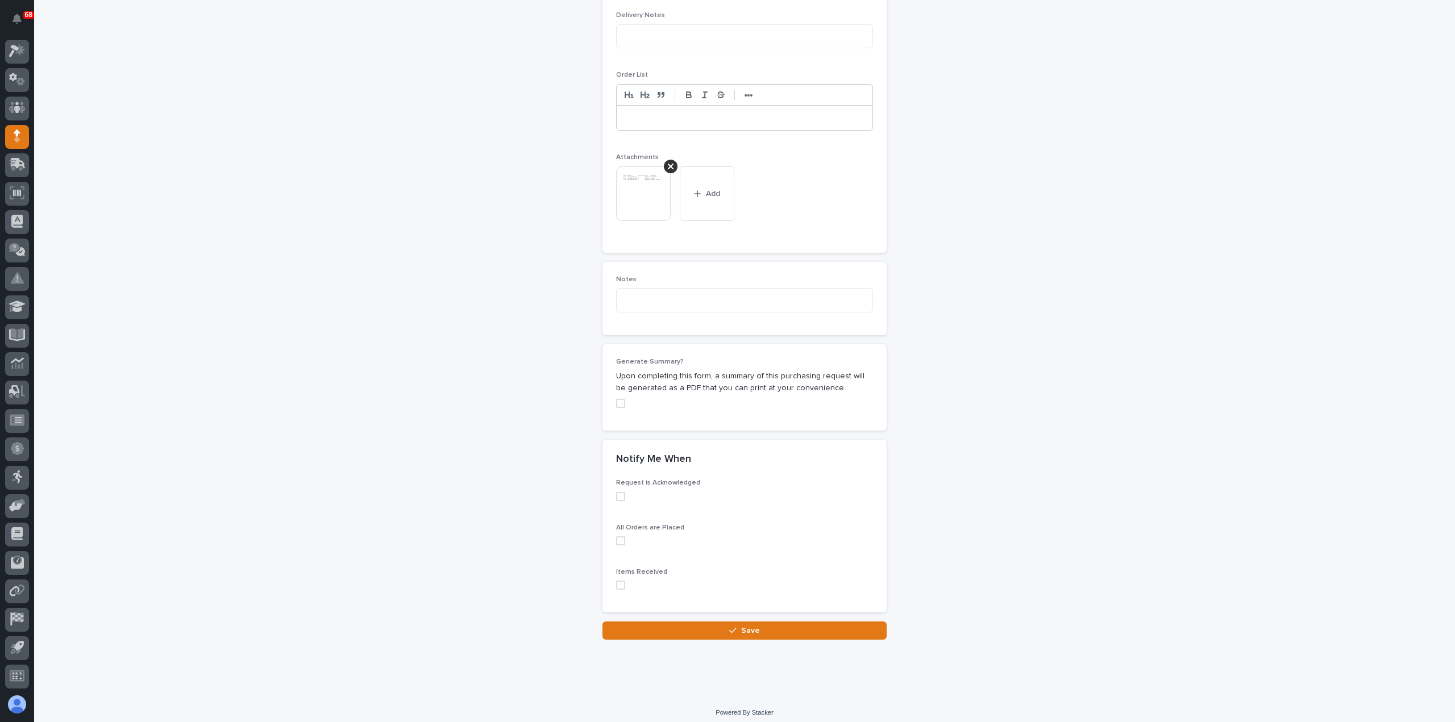
scroll to position [782, 0]
click at [748, 625] on span "Save" at bounding box center [750, 628] width 19 height 10
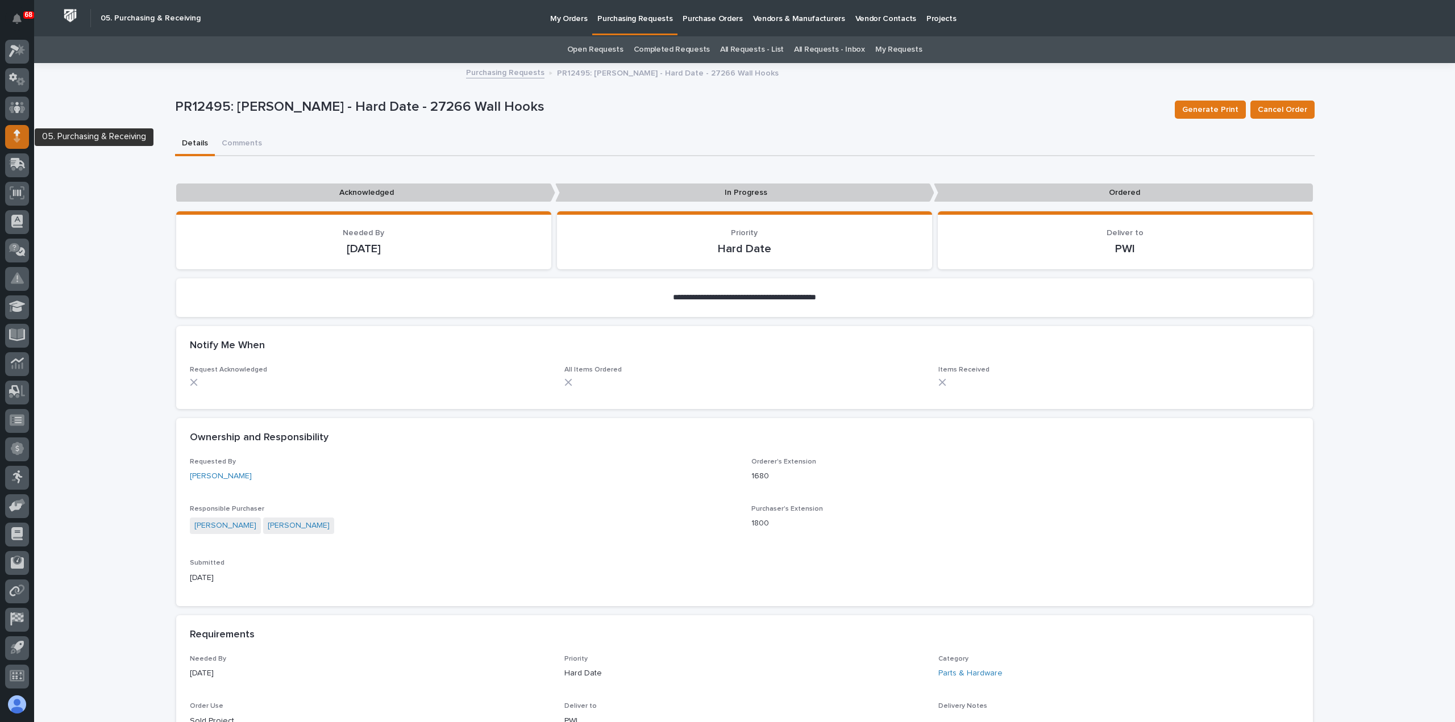
click at [13, 133] on div at bounding box center [17, 137] width 24 height 24
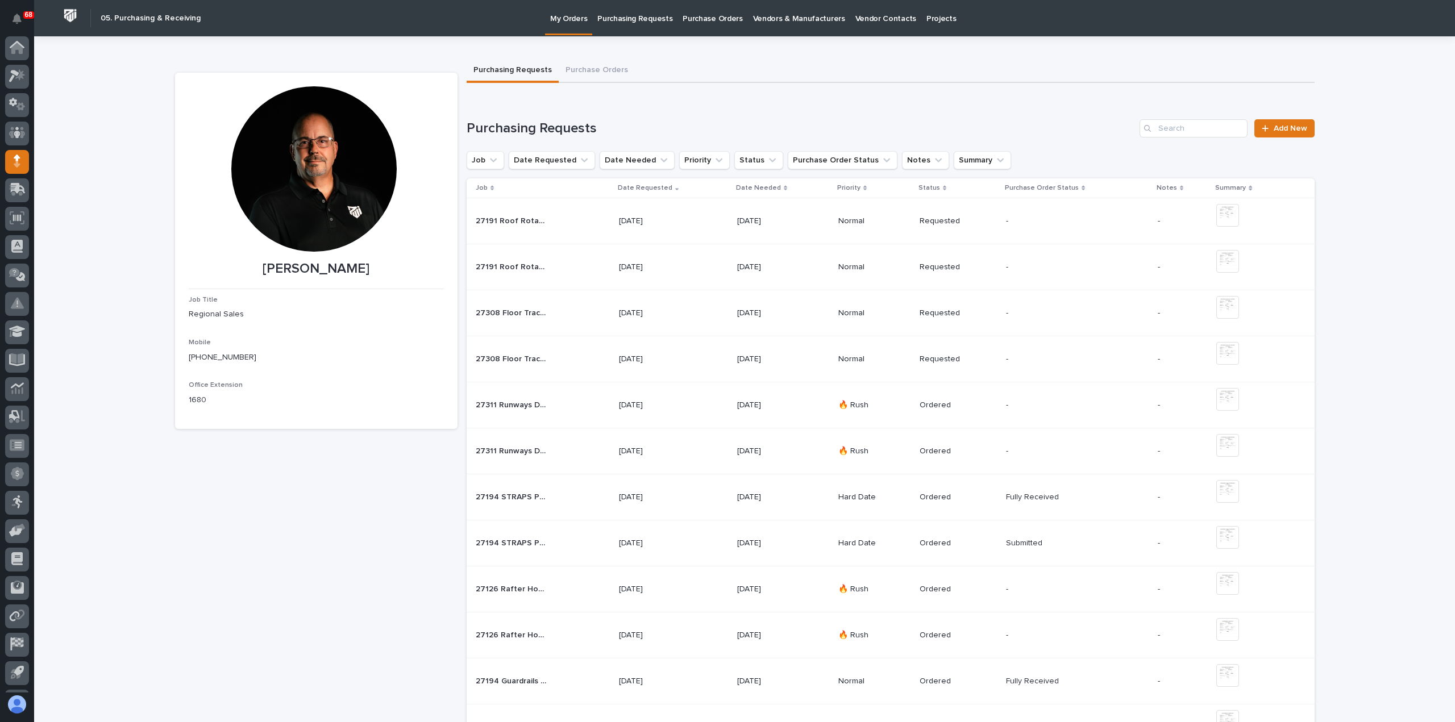
scroll to position [25, 0]
